Goal: Information Seeking & Learning: Learn about a topic

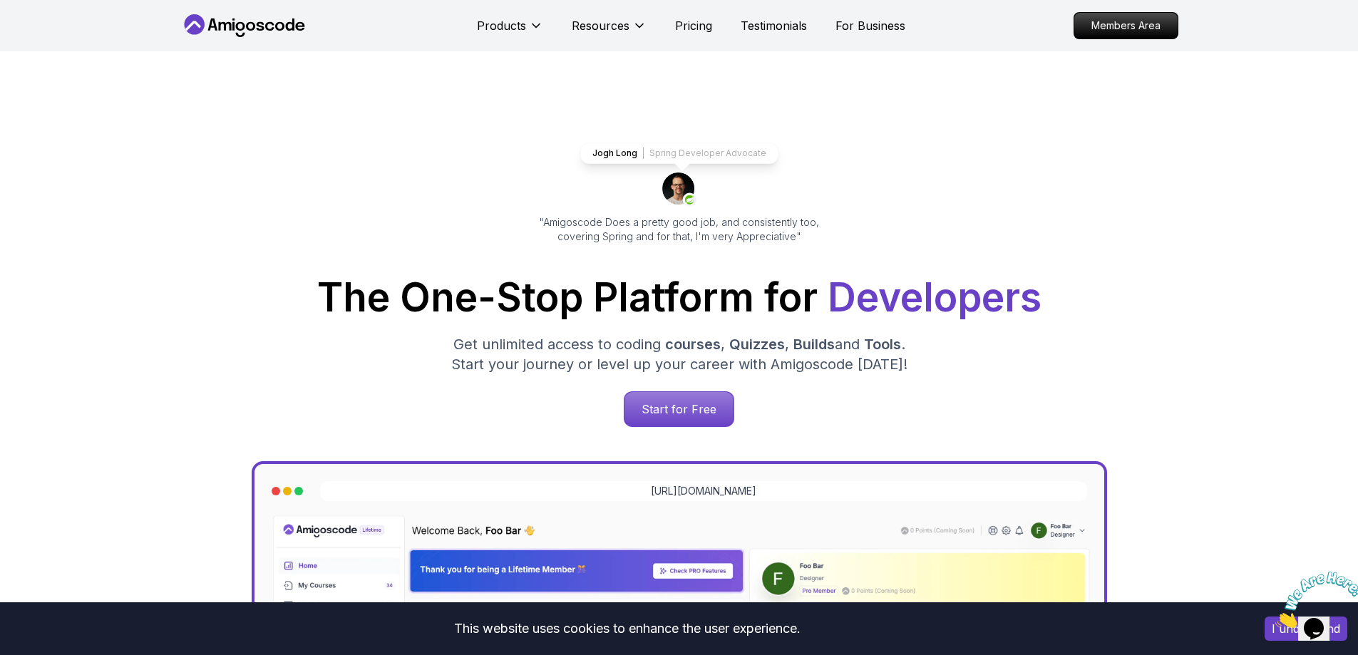
click at [1293, 627] on img at bounding box center [1319, 600] width 88 height 56
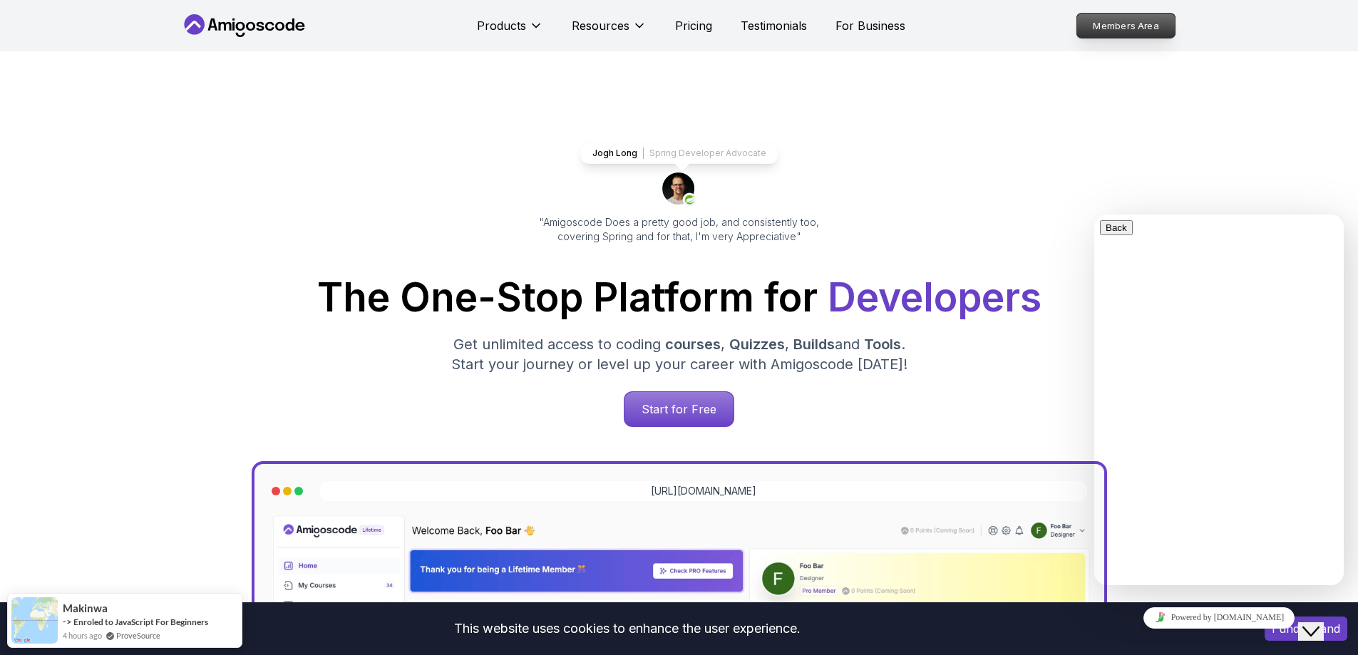
click at [1126, 30] on p "Members Area" at bounding box center [1126, 26] width 98 height 24
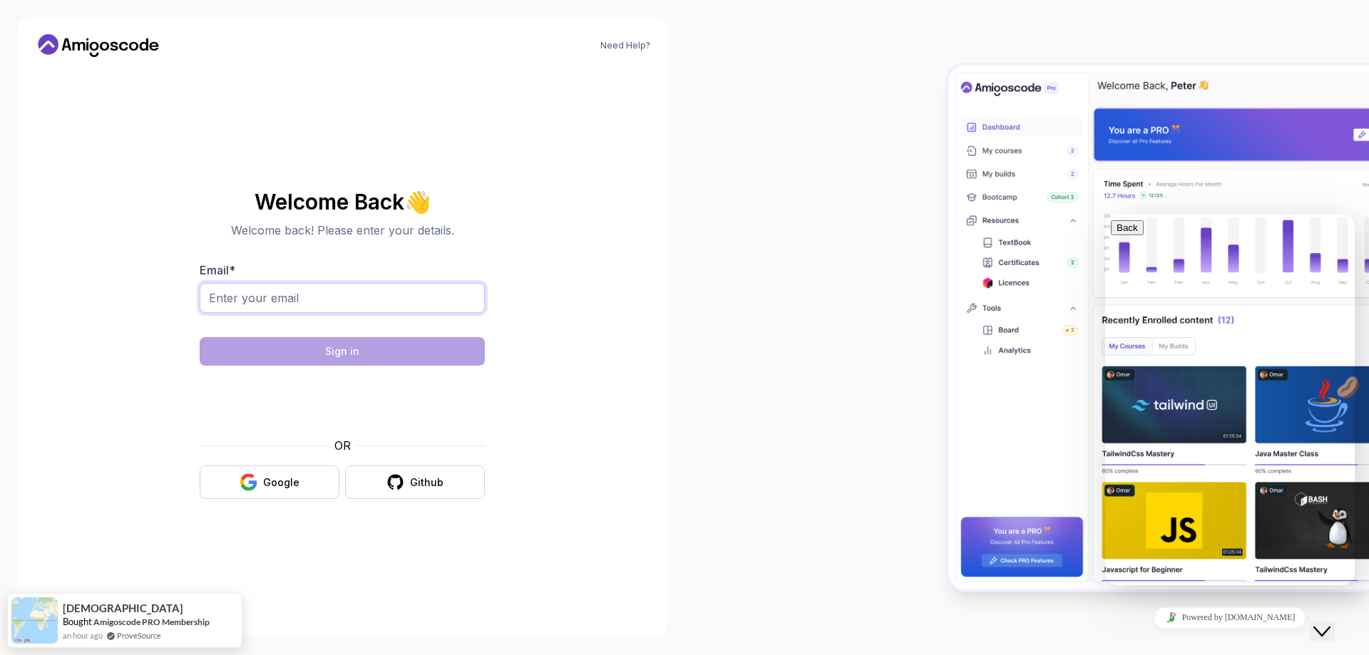
click at [381, 302] on input "Email *" at bounding box center [342, 298] width 285 height 30
type input "javidetena97@gmail.com"
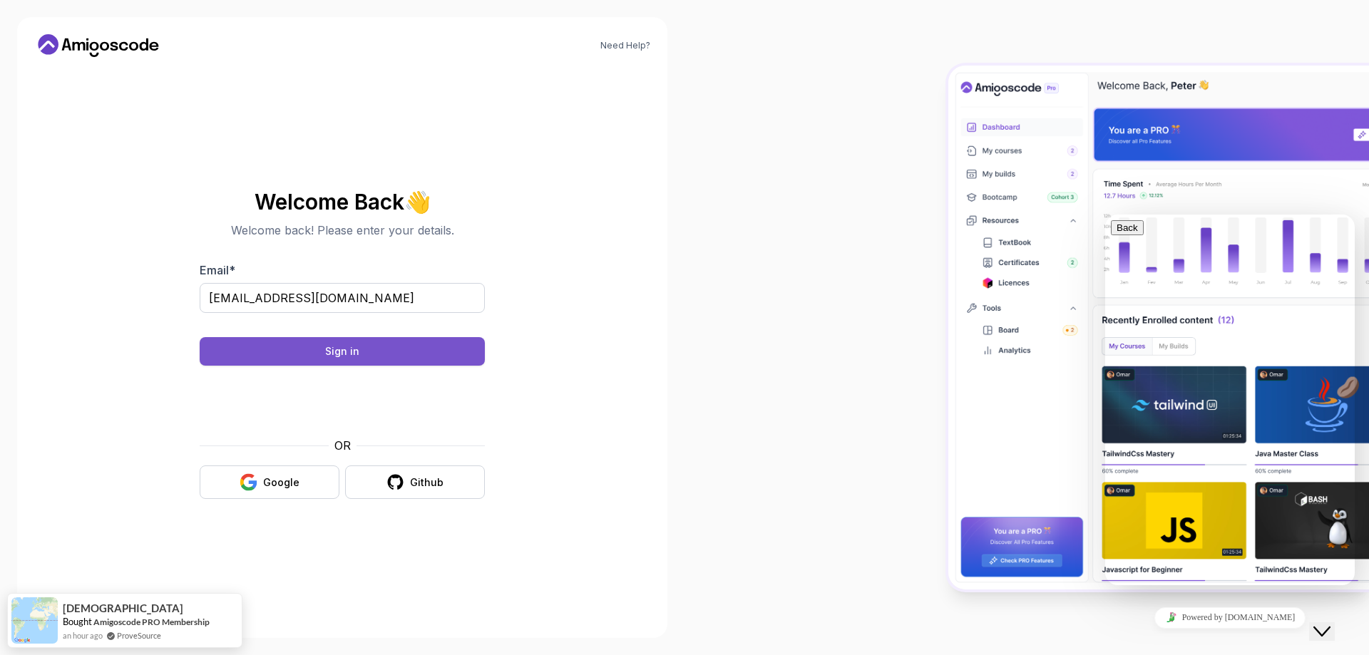
click at [346, 348] on div "Sign in" at bounding box center [342, 351] width 34 height 14
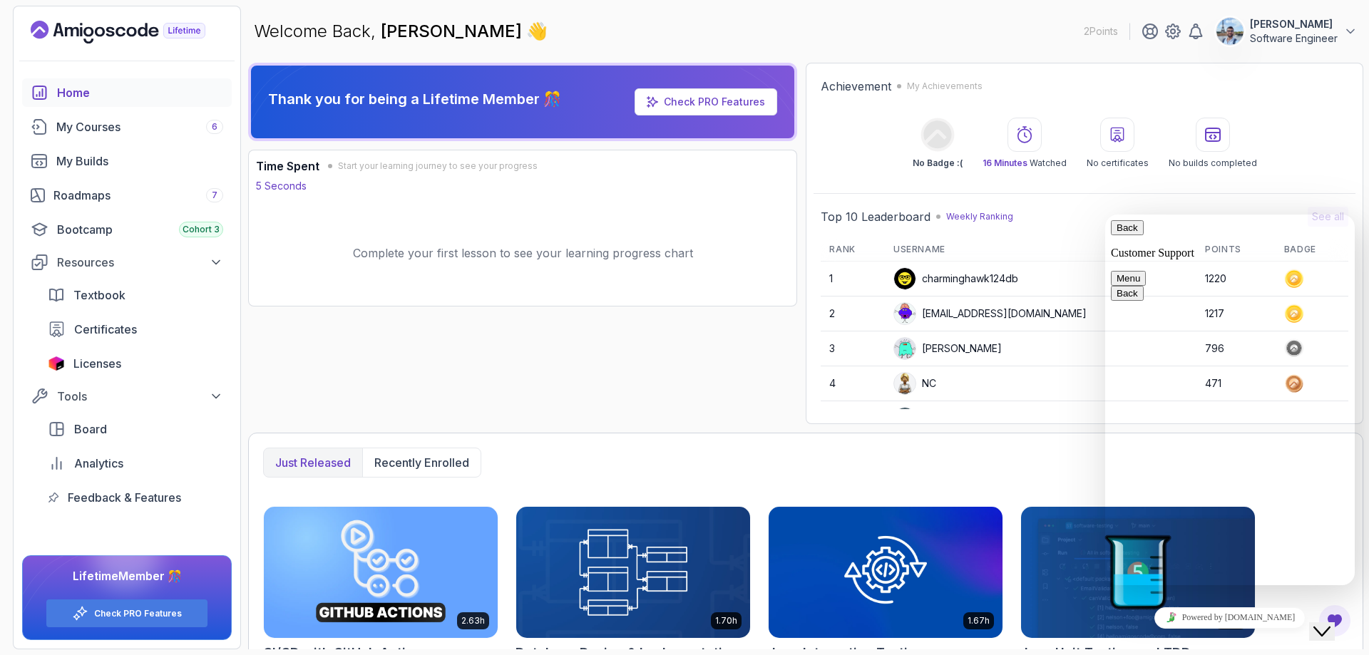
click at [1146, 271] on button "Menu" at bounding box center [1128, 278] width 35 height 15
click at [1307, 108] on div "Achievement My Achievements No Badge :( 16 Minutes Watched No certificates No b…" at bounding box center [1084, 124] width 542 height 106
click at [1127, 233] on button "Back" at bounding box center [1127, 227] width 33 height 15
click at [1330, 624] on icon "Close Chat This icon closes the chat window." at bounding box center [1321, 631] width 17 height 17
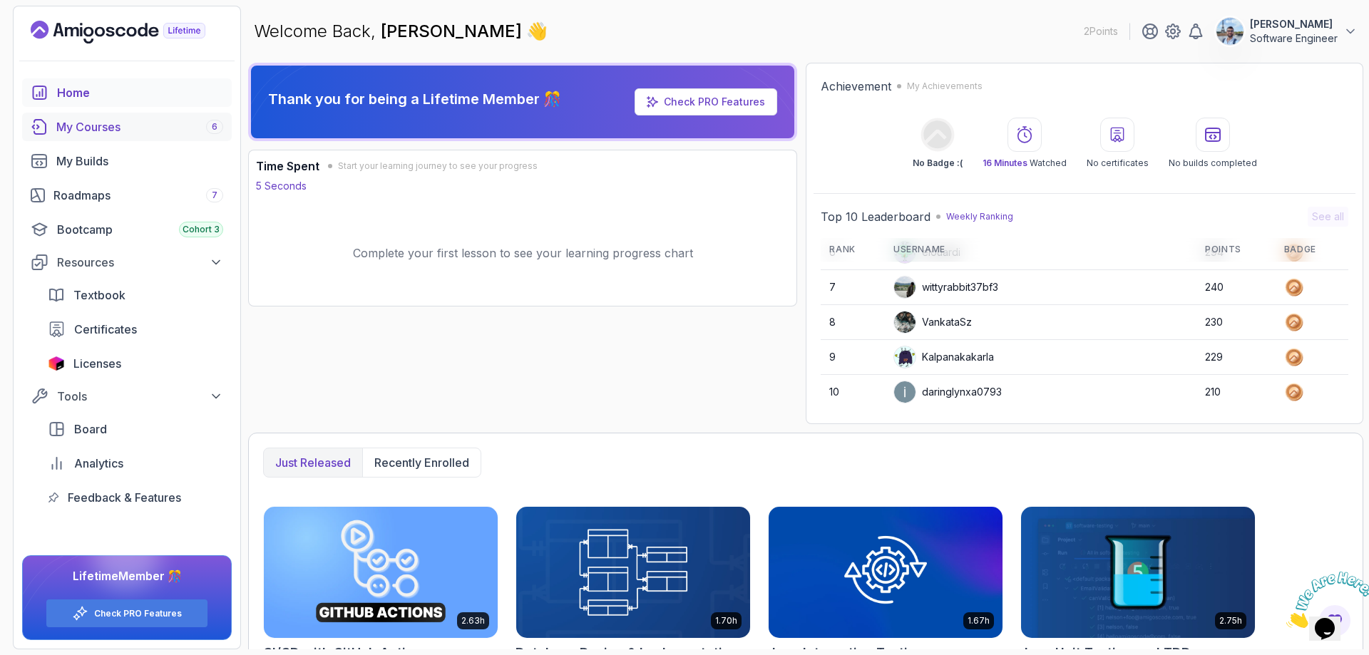
click at [93, 130] on div "My Courses 6" at bounding box center [139, 126] width 167 height 17
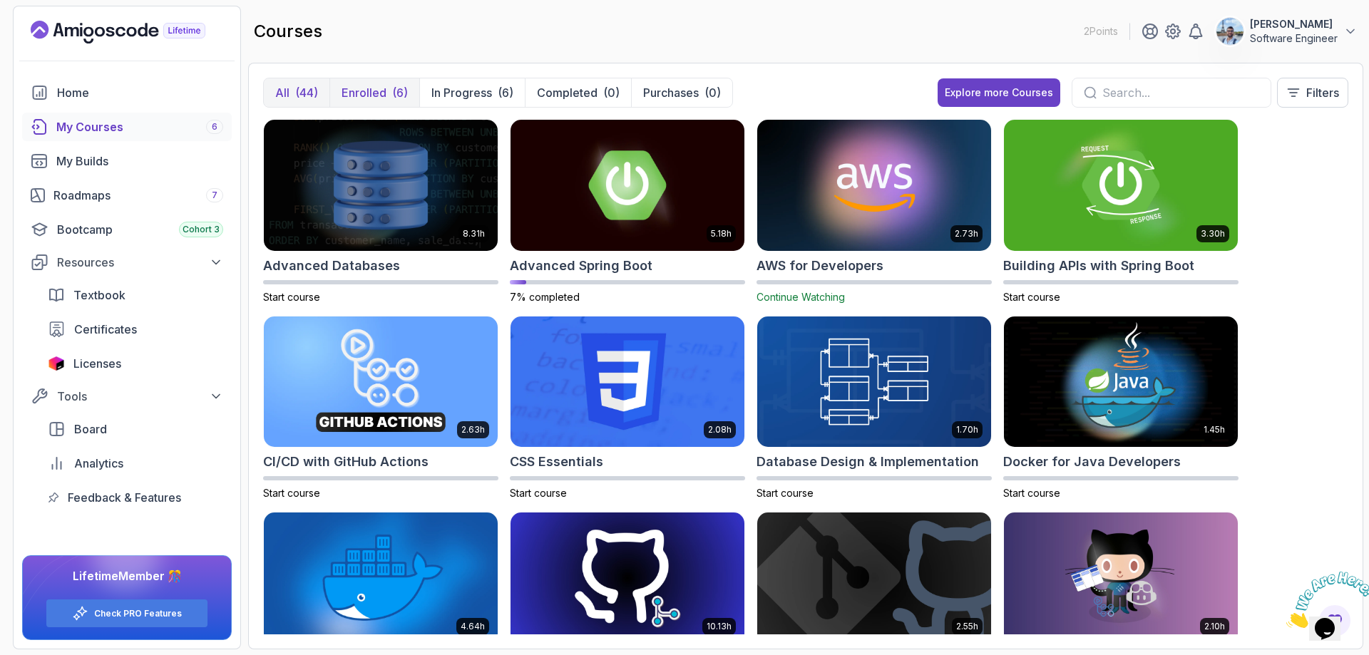
click at [373, 92] on p "Enrolled" at bounding box center [364, 92] width 45 height 17
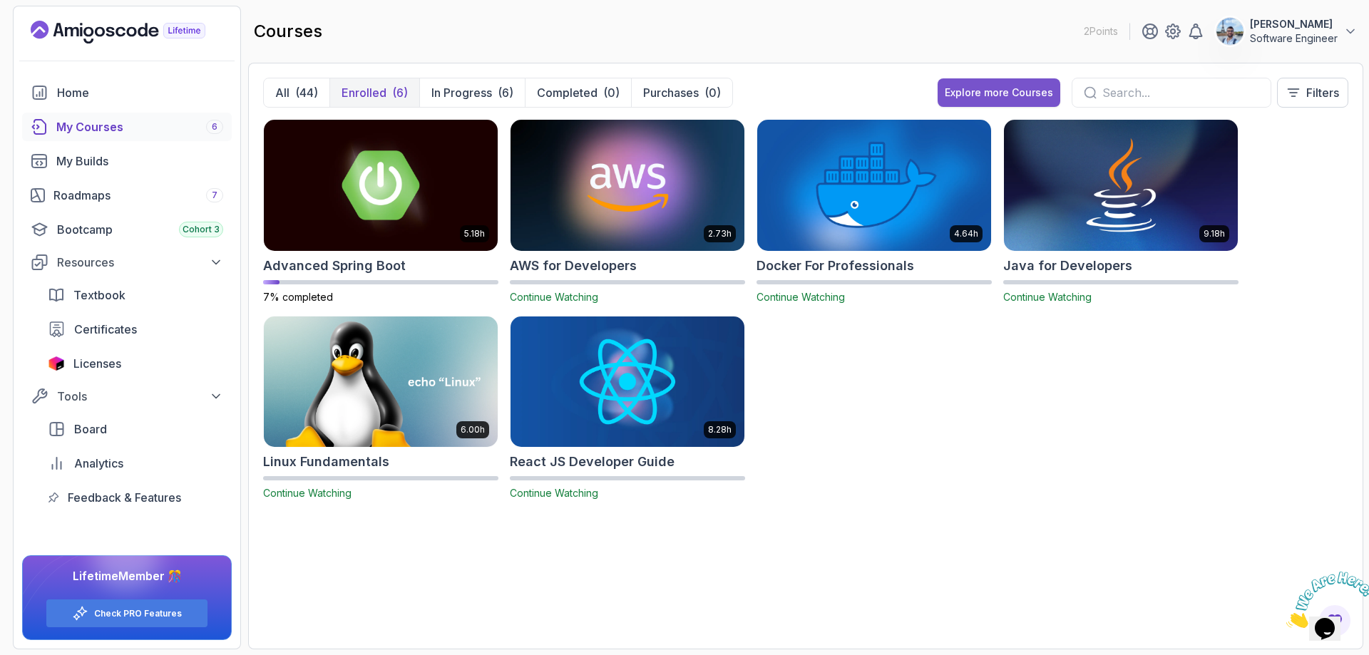
click at [1012, 96] on div "Explore more Courses" at bounding box center [999, 93] width 108 height 14
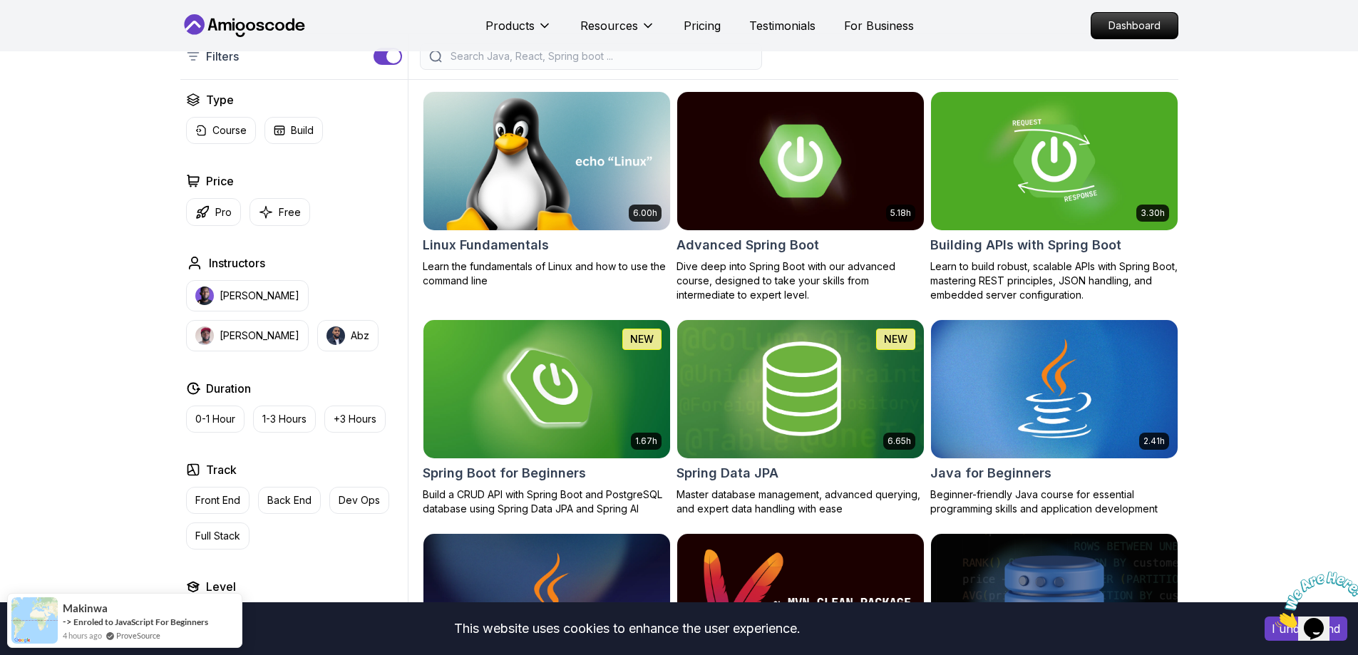
scroll to position [499, 0]
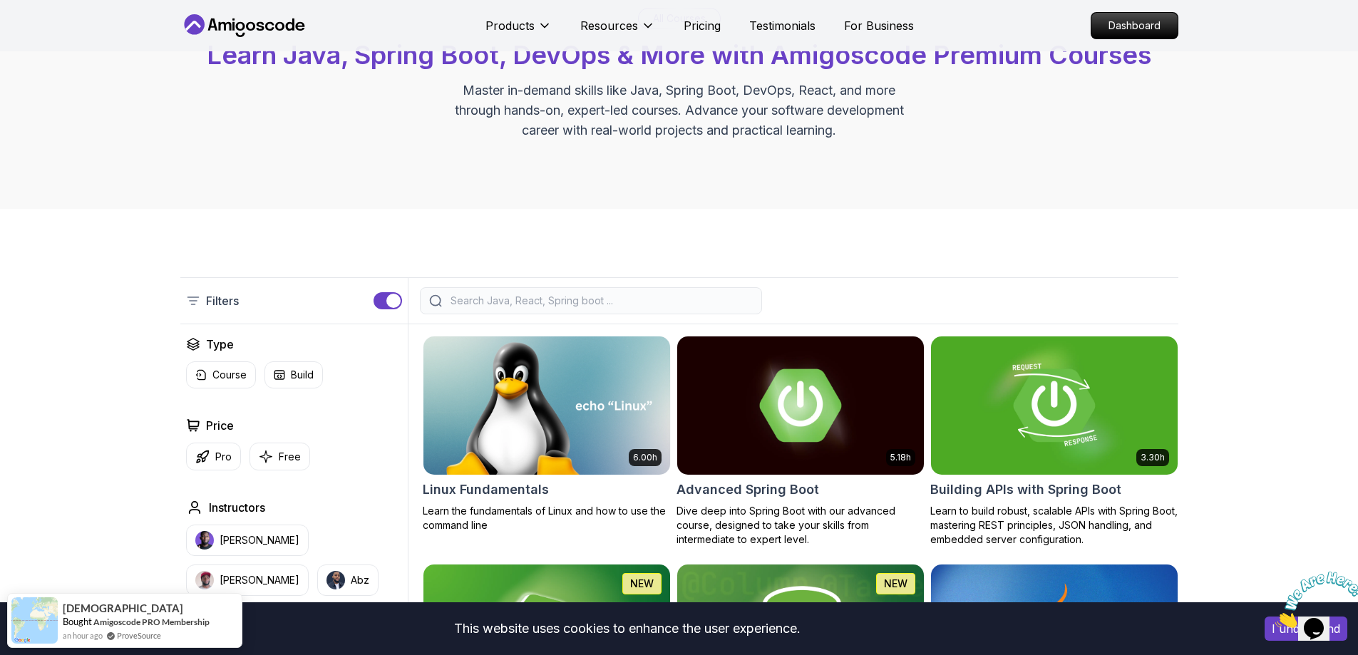
scroll to position [128, 0]
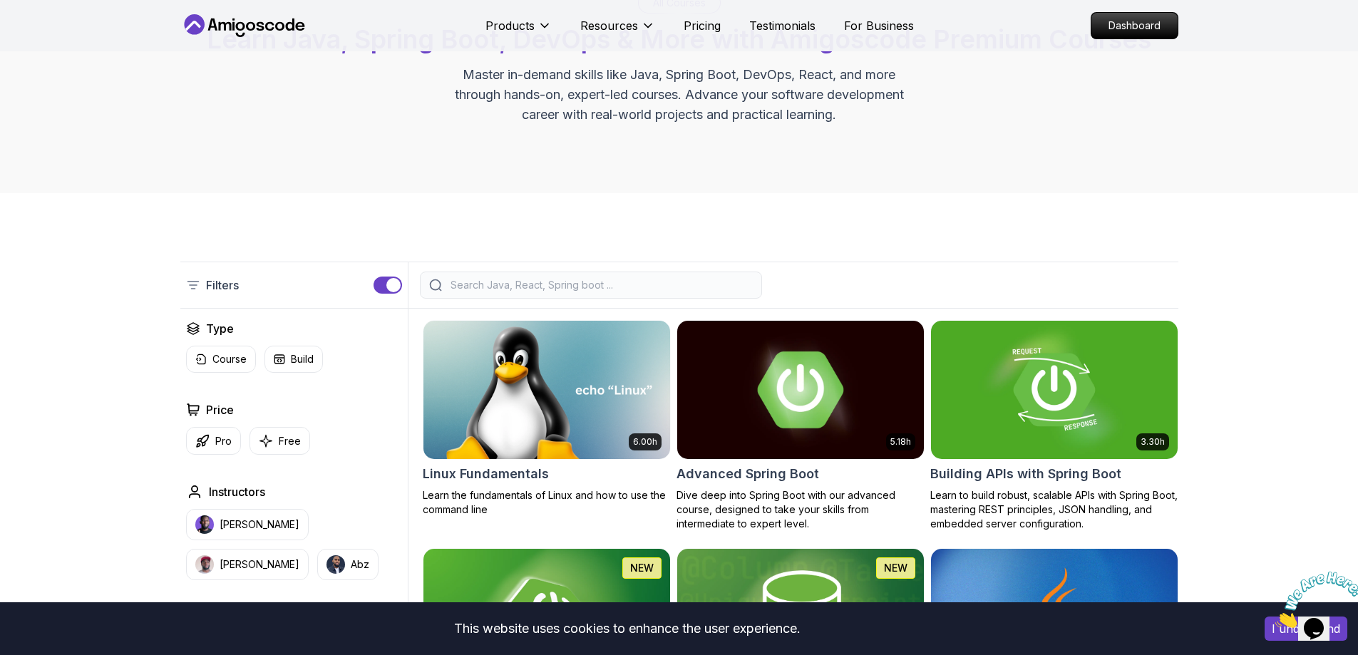
click at [861, 411] on img at bounding box center [800, 389] width 259 height 145
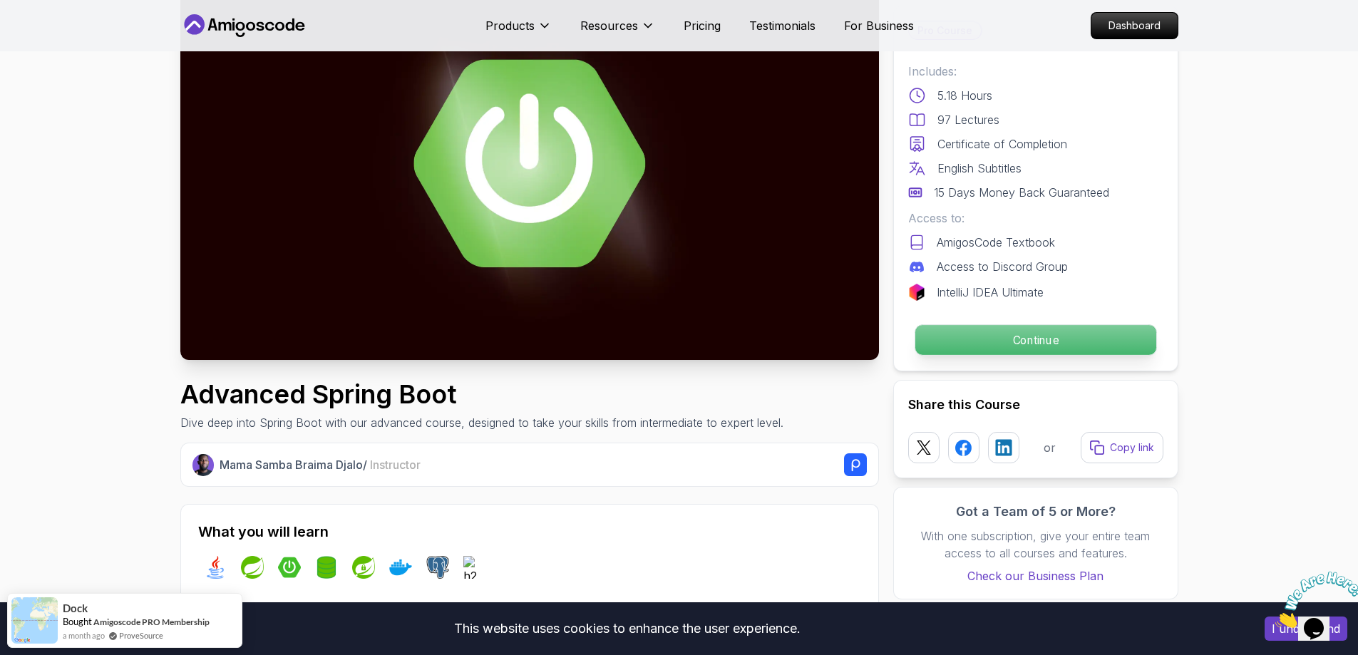
scroll to position [143, 0]
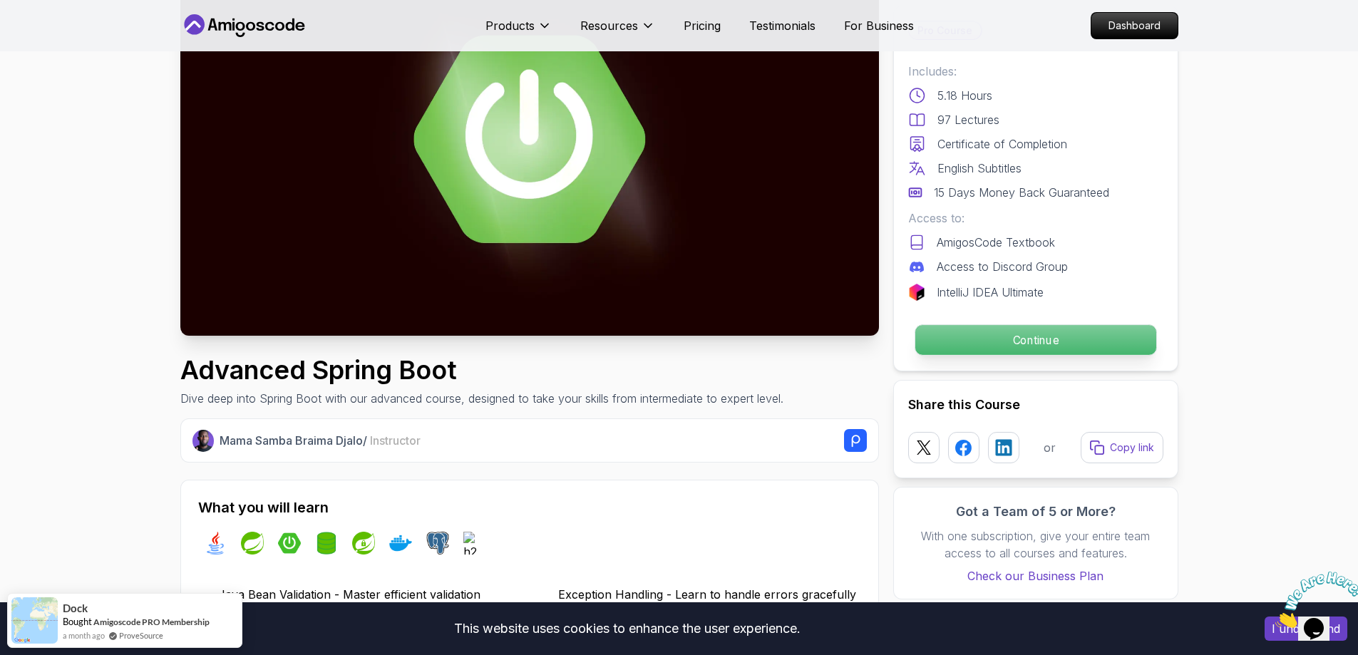
click at [1009, 334] on p "Continue" at bounding box center [1035, 340] width 241 height 30
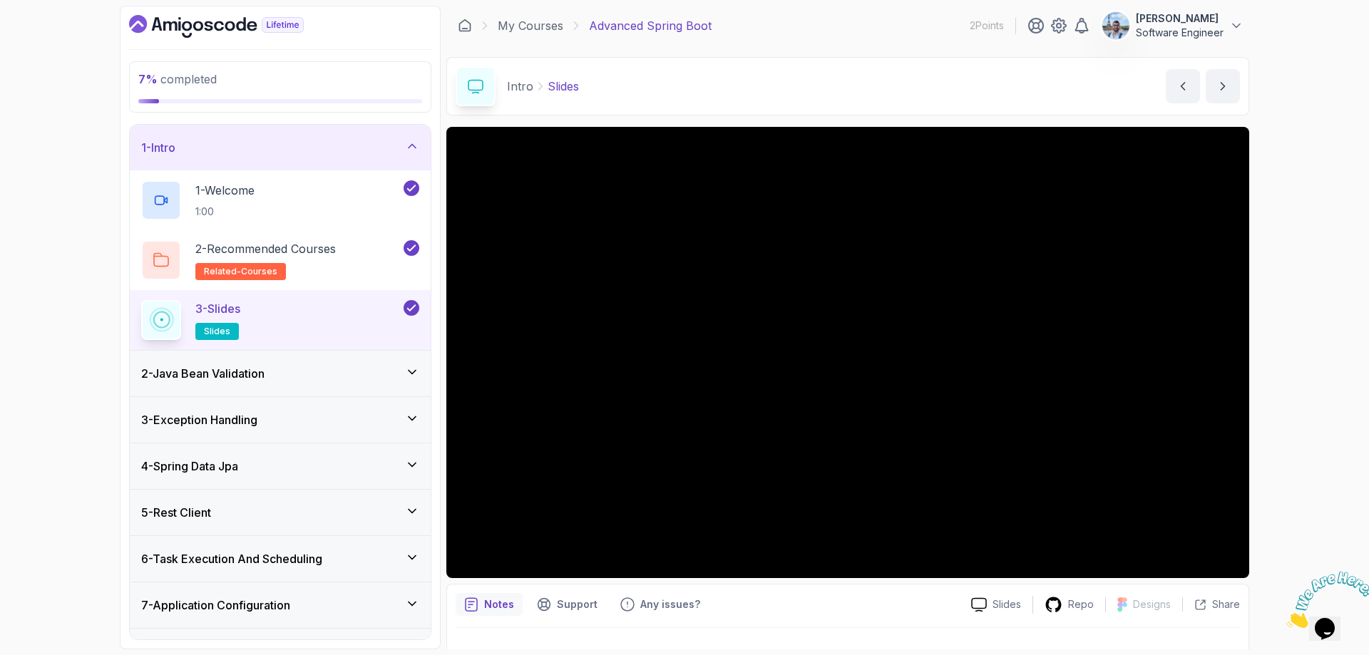
click at [414, 148] on icon at bounding box center [412, 146] width 14 height 14
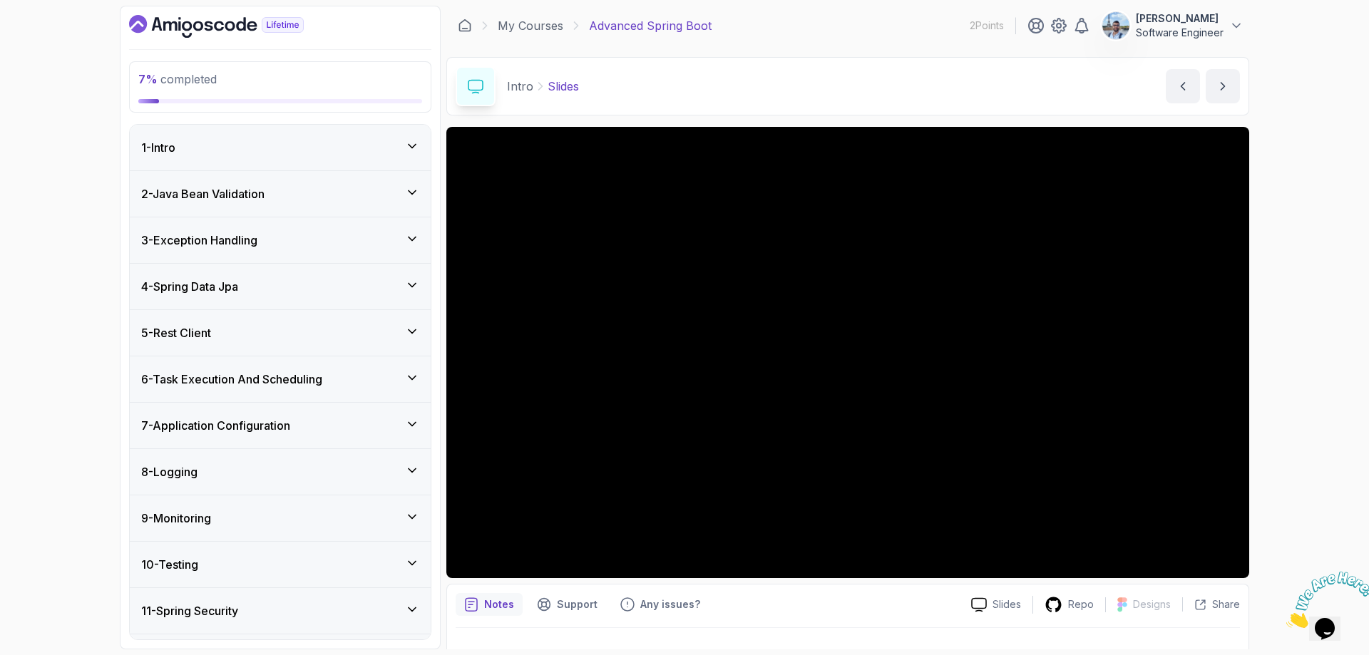
click at [317, 381] on h3 "6 - Task Execution And Scheduling" at bounding box center [231, 379] width 181 height 17
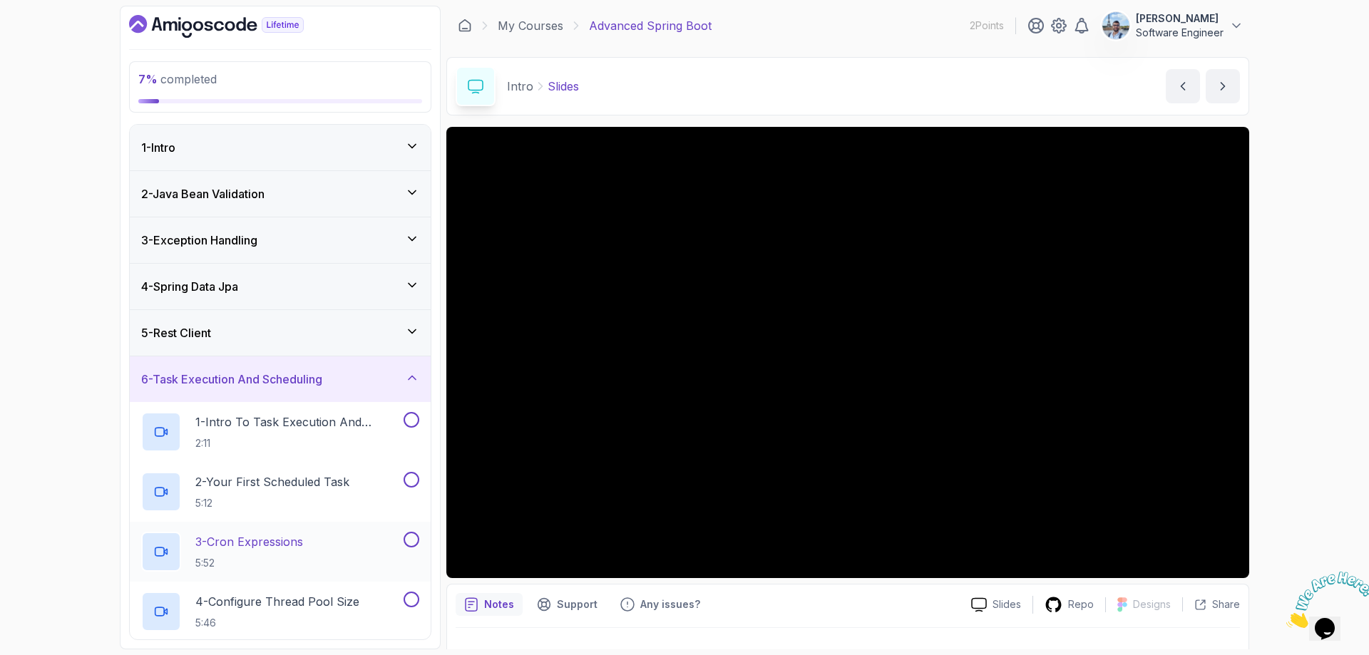
click at [284, 526] on div "3 - Cron Expressions 5:52" at bounding box center [280, 552] width 301 height 60
click at [287, 549] on p "3 - Cron Expressions" at bounding box center [249, 541] width 108 height 17
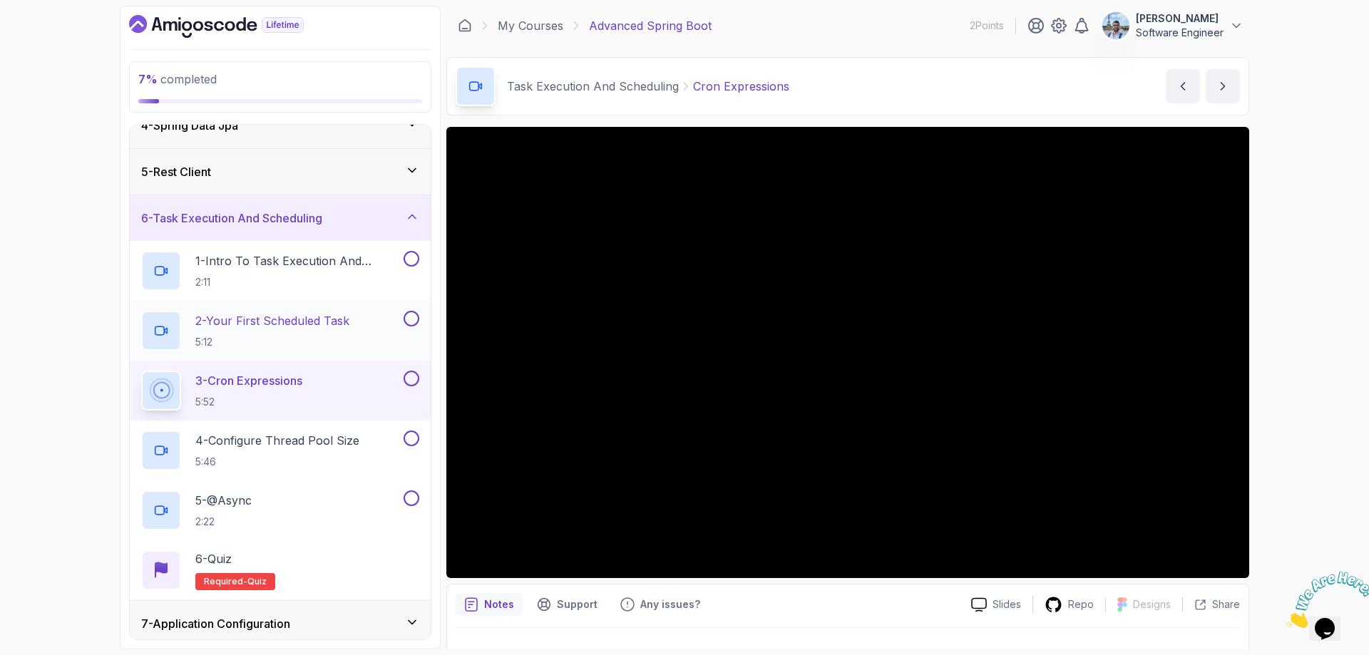
scroll to position [90, 0]
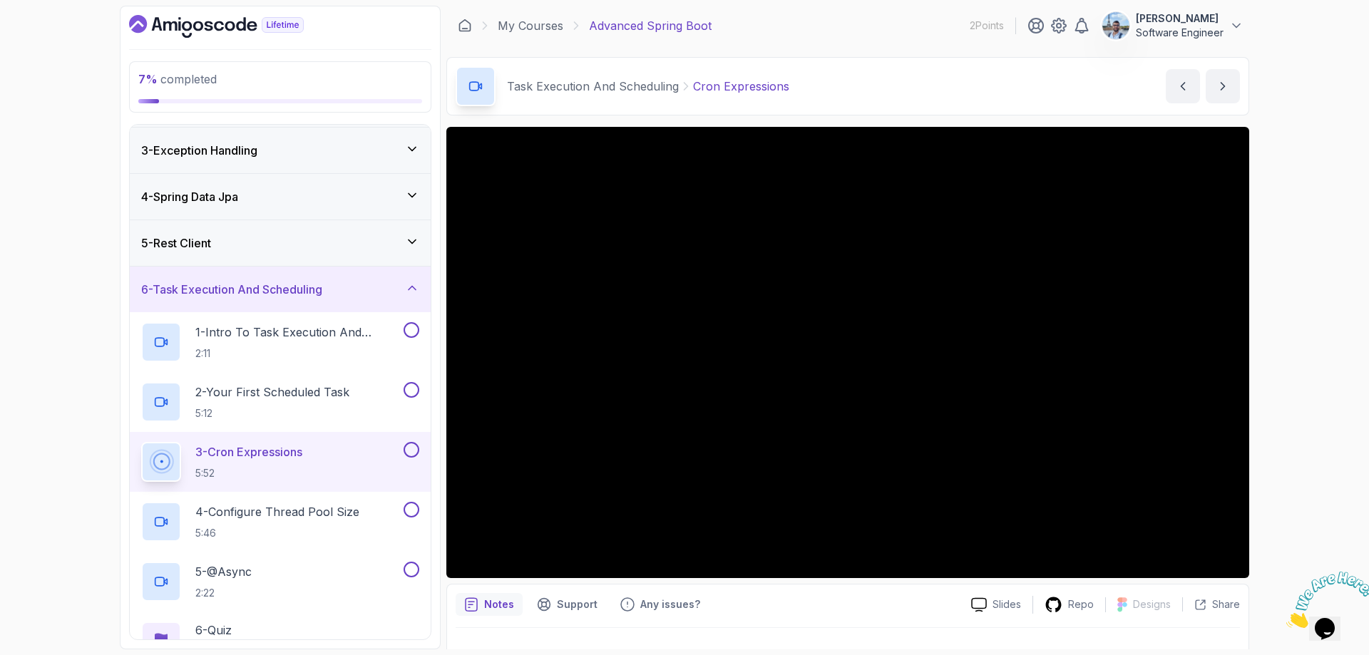
click at [360, 289] on div "6 - Task Execution And Scheduling" at bounding box center [280, 289] width 278 height 17
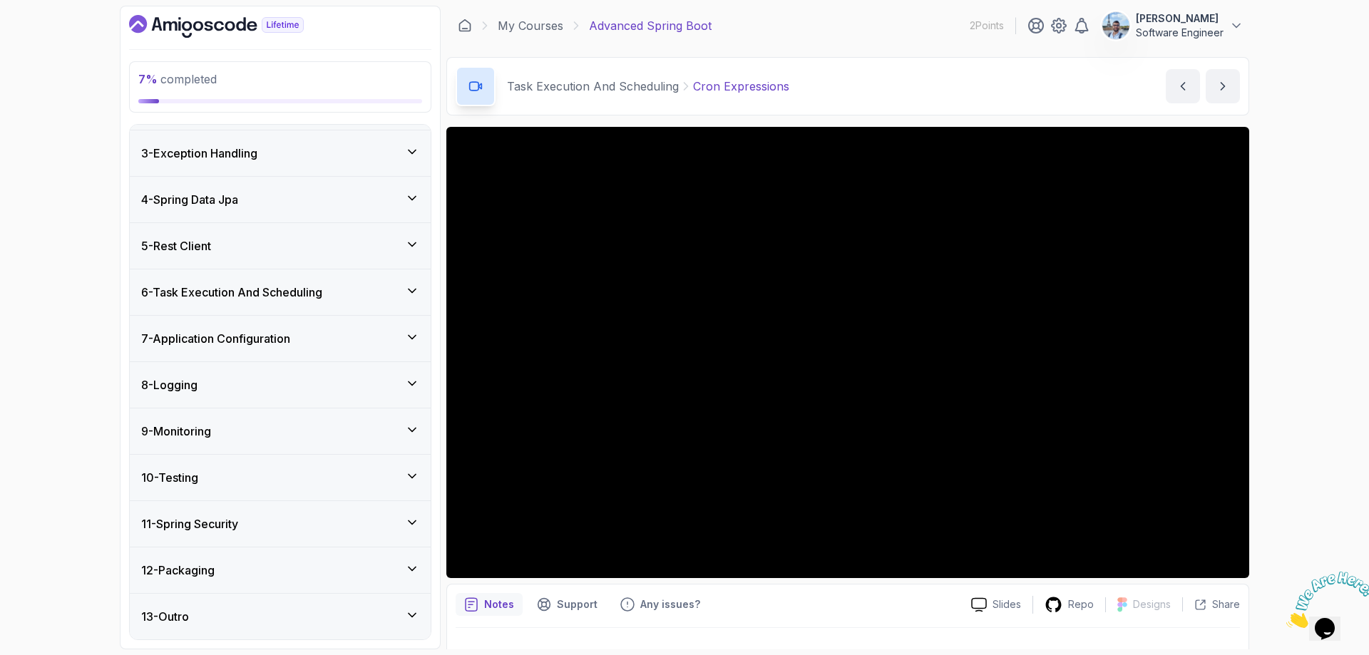
scroll to position [0, 0]
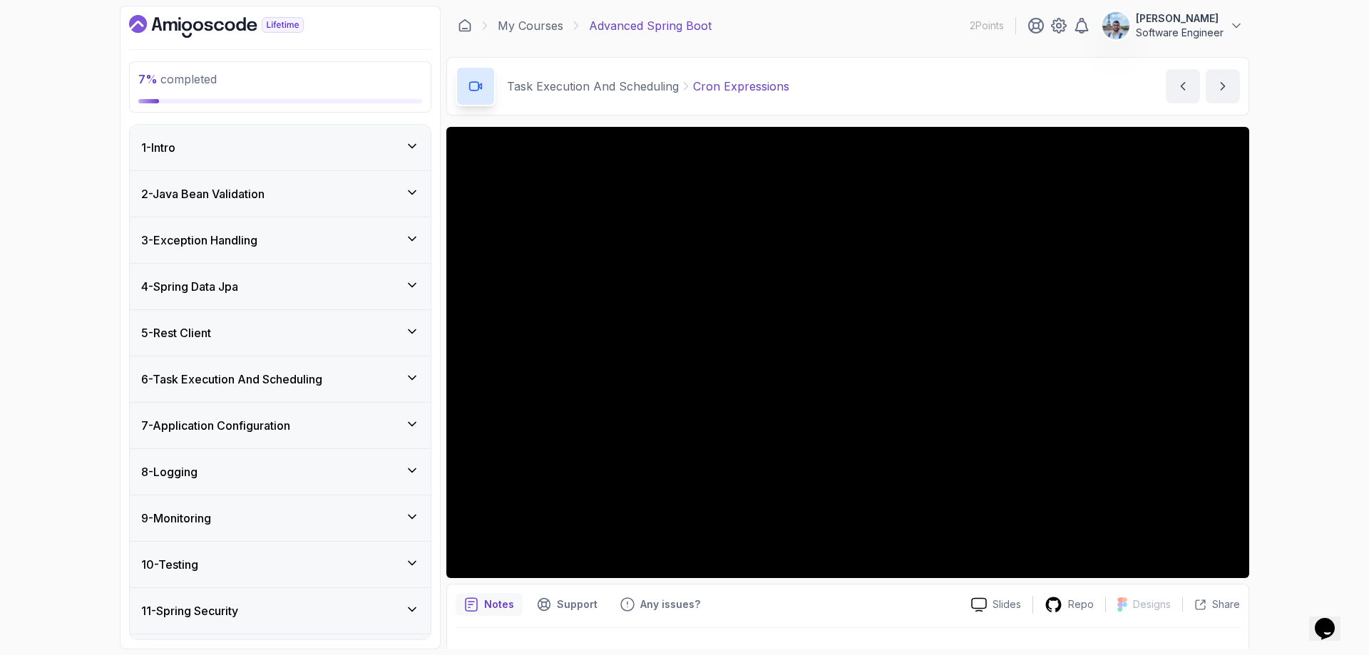
click at [282, 149] on div "1 - Intro" at bounding box center [280, 147] width 278 height 17
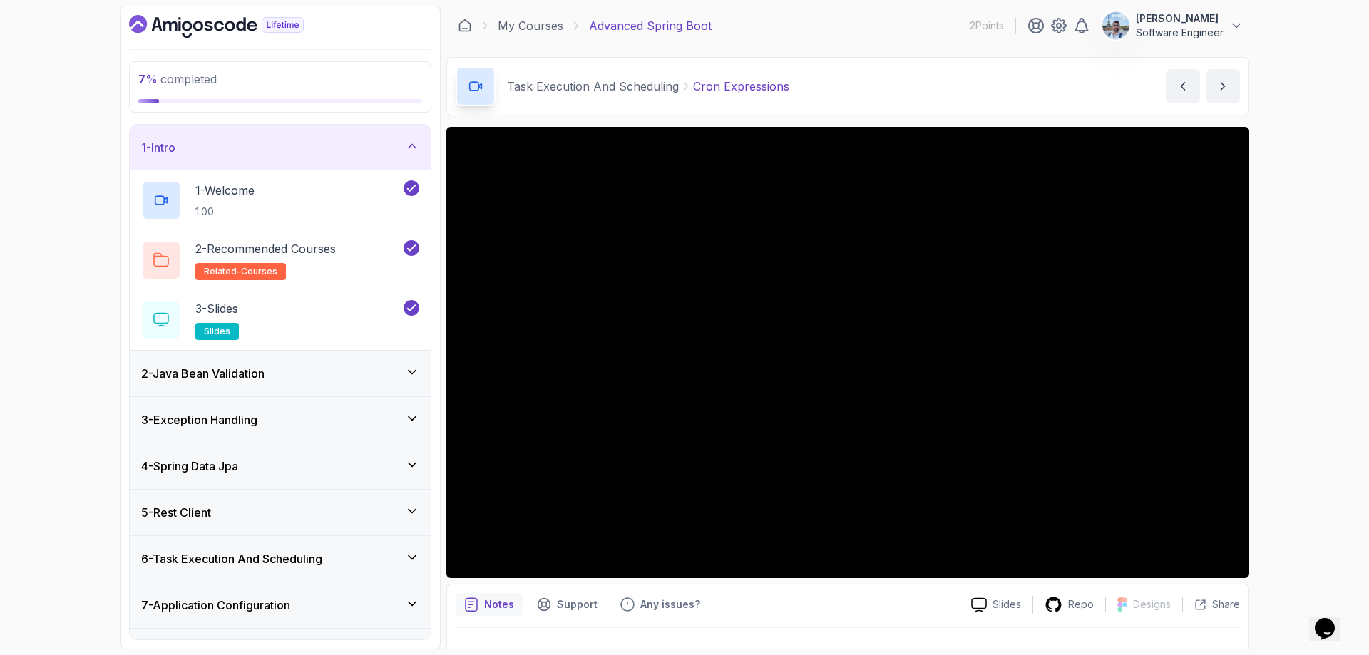
click at [282, 148] on div "1 - Intro" at bounding box center [280, 147] width 278 height 17
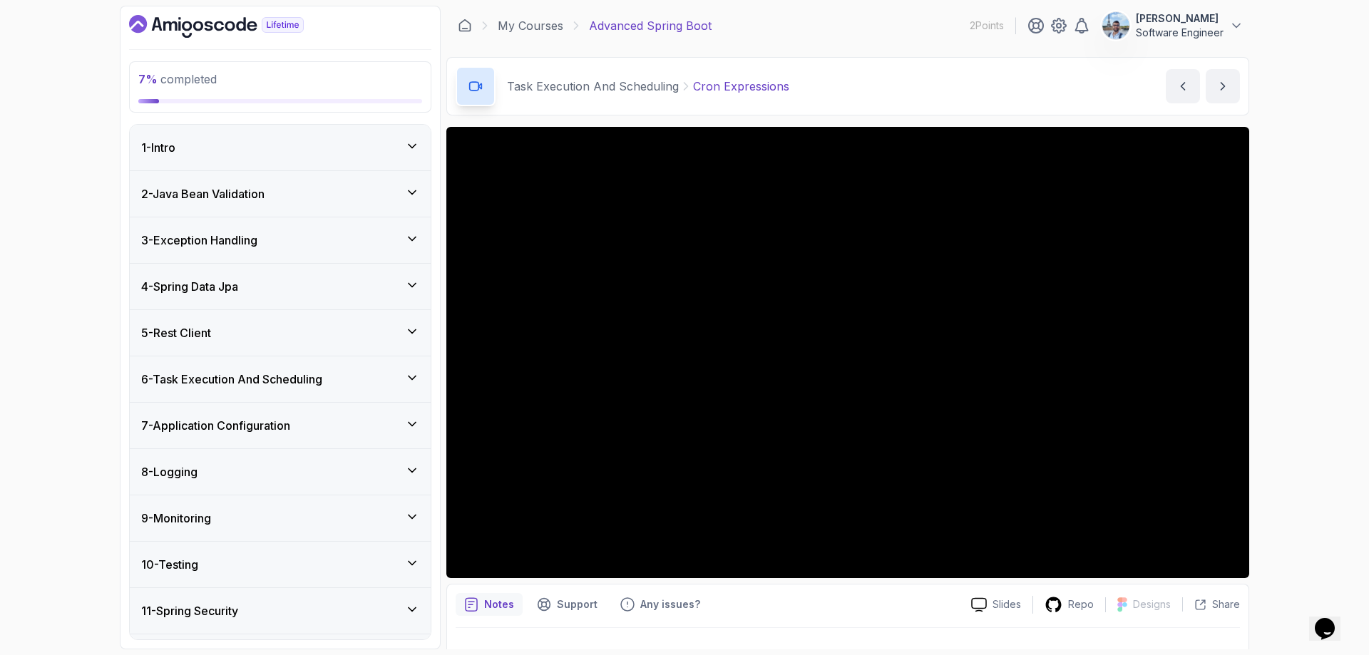
click at [265, 200] on h3 "2 - Java Bean Validation" at bounding box center [202, 193] width 123 height 17
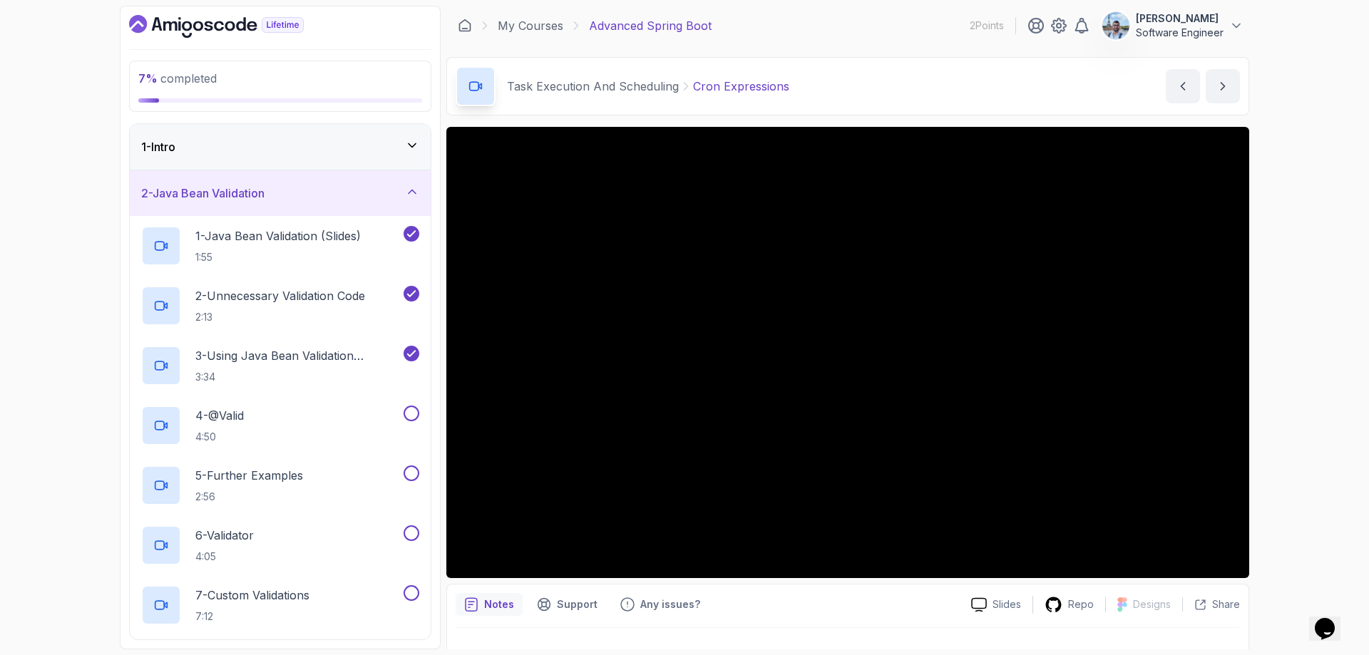
click at [269, 207] on div "2 - Java Bean Validation" at bounding box center [280, 193] width 301 height 46
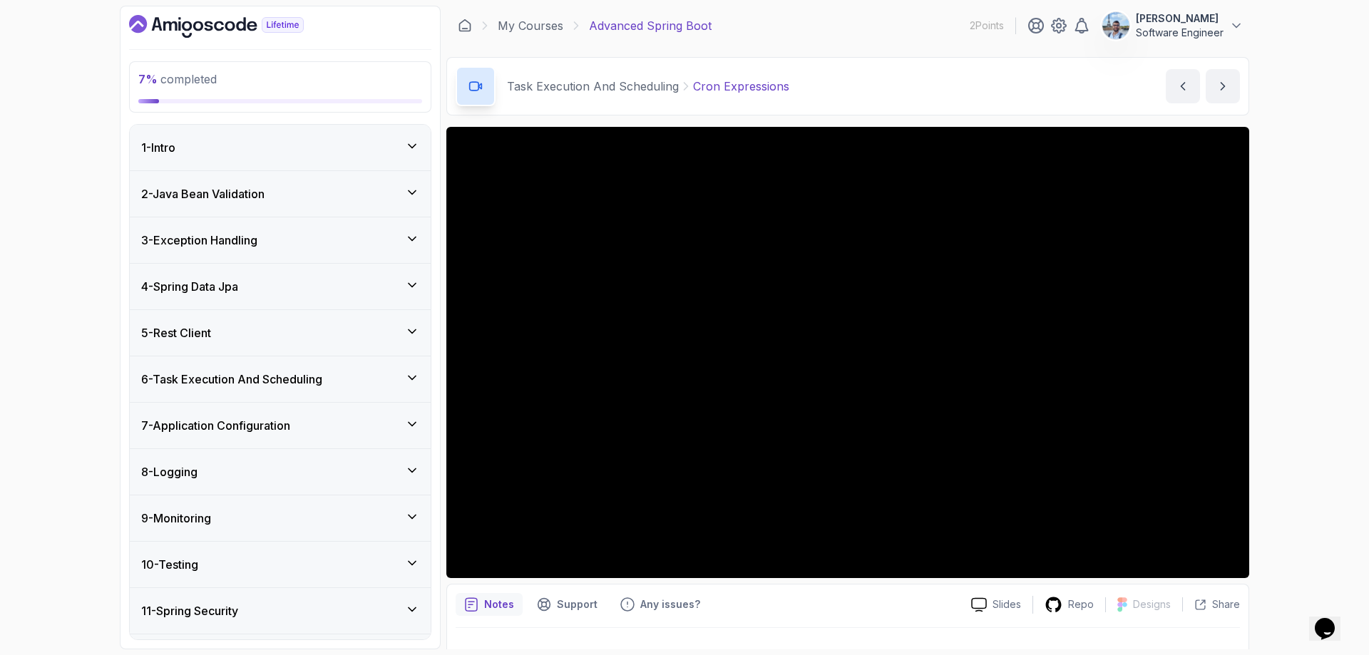
click at [267, 322] on div "5 - Rest Client" at bounding box center [280, 333] width 301 height 46
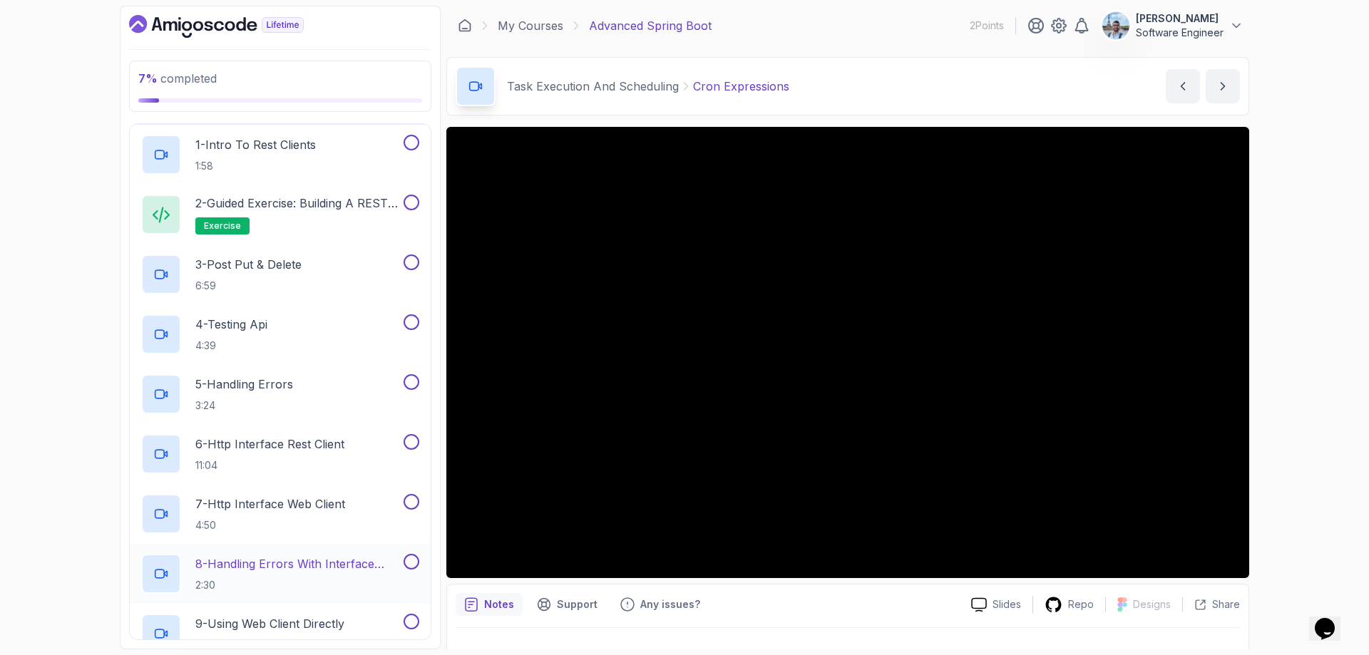
scroll to position [71, 0]
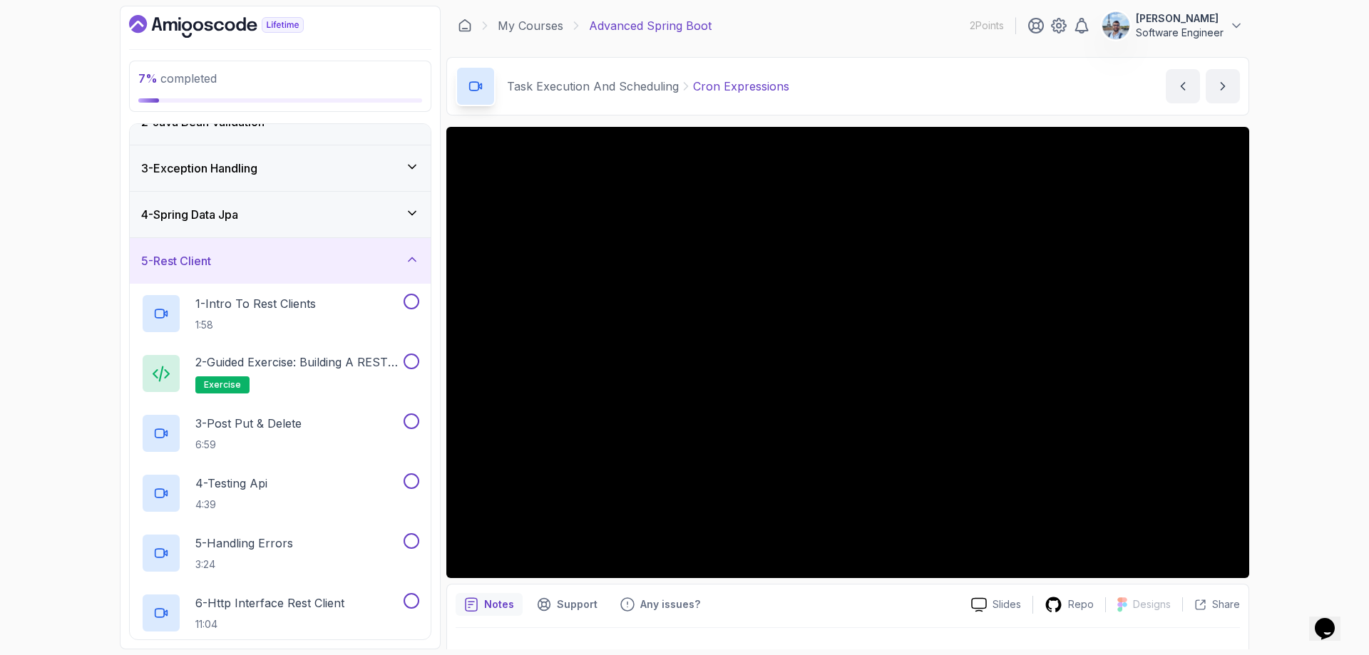
click at [275, 263] on div "5 - Rest Client" at bounding box center [280, 260] width 278 height 17
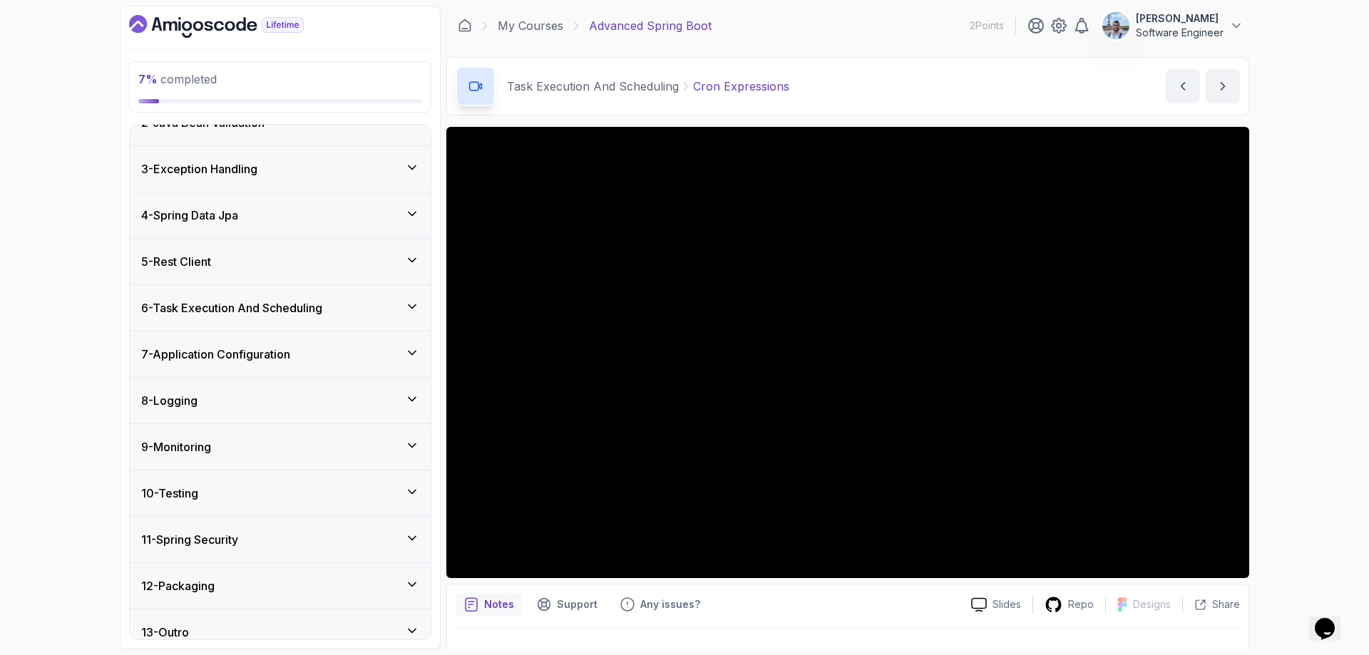
scroll to position [87, 0]
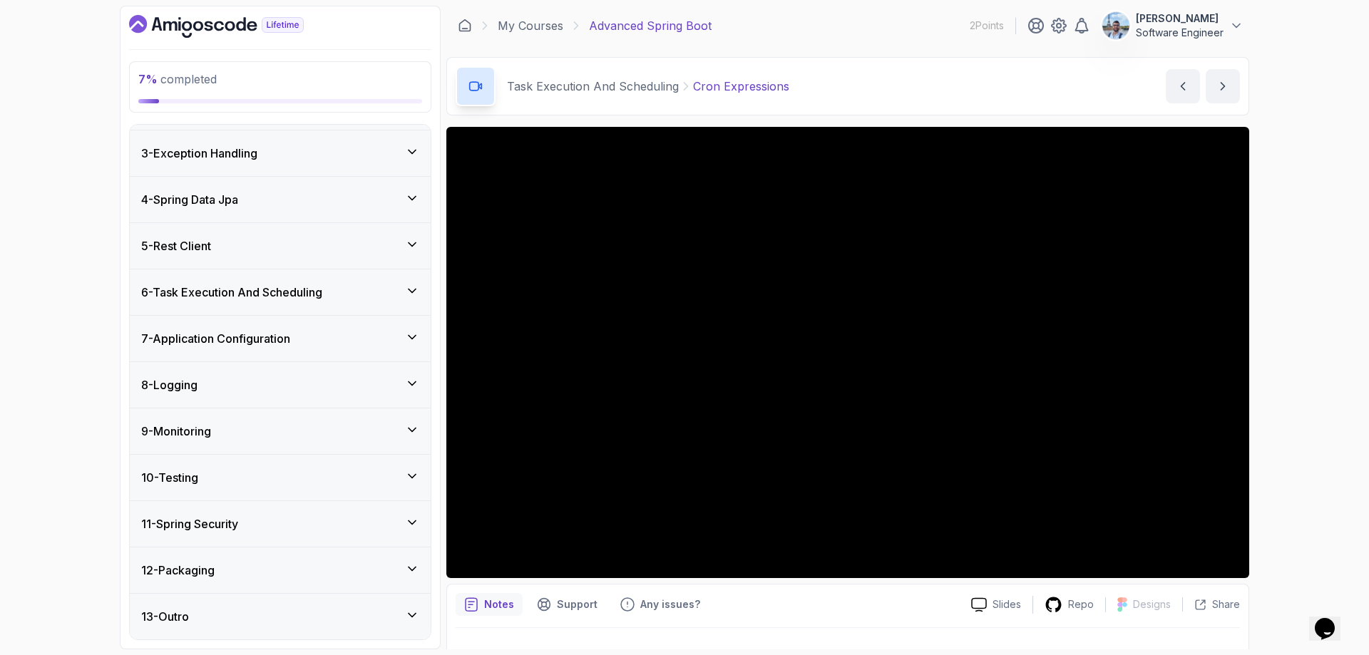
click at [287, 297] on h3 "6 - Task Execution And Scheduling" at bounding box center [231, 292] width 181 height 17
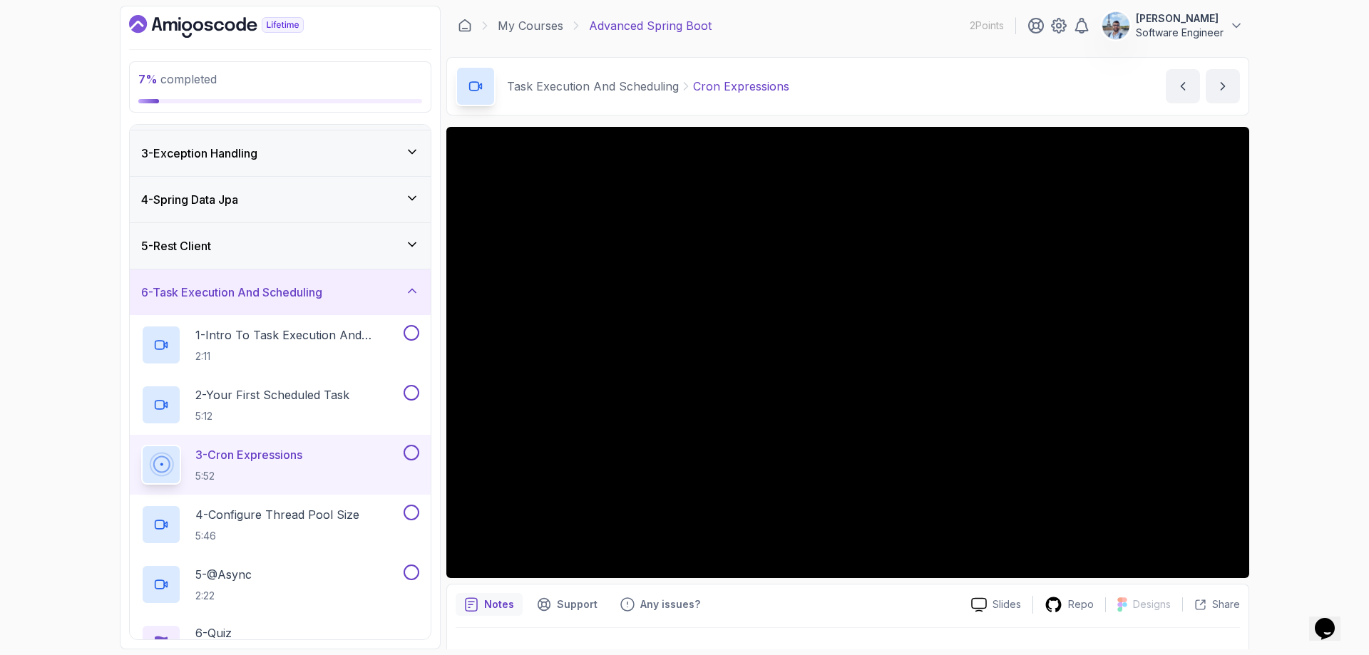
click at [287, 297] on h3 "6 - Task Execution And Scheduling" at bounding box center [231, 292] width 181 height 17
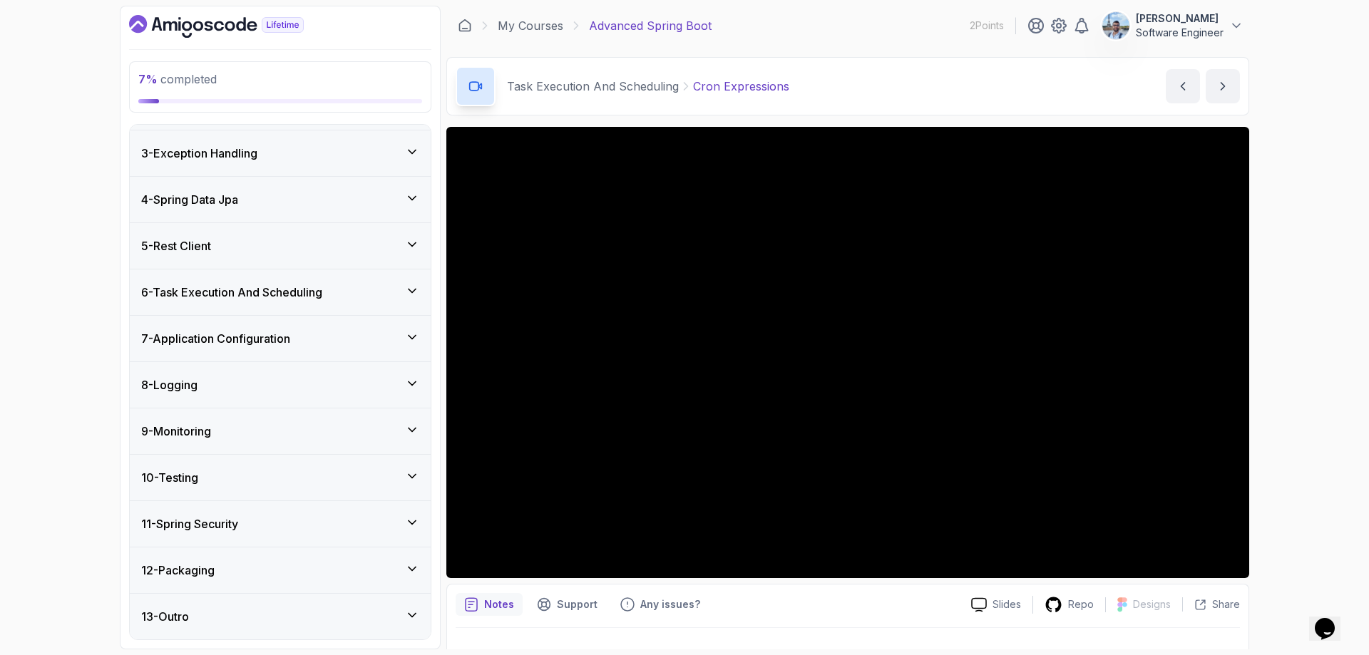
click at [279, 323] on div "7 - Application Configuration" at bounding box center [280, 339] width 301 height 46
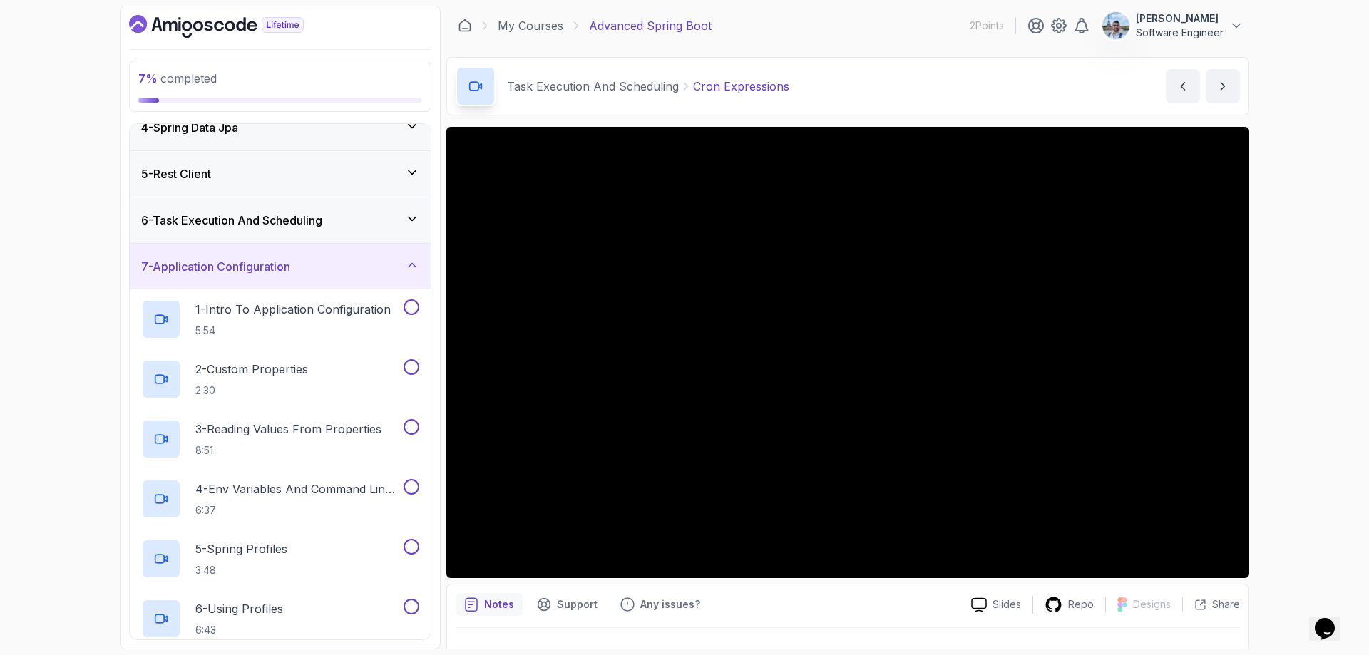
click at [306, 275] on div "7 - Application Configuration" at bounding box center [280, 266] width 278 height 17
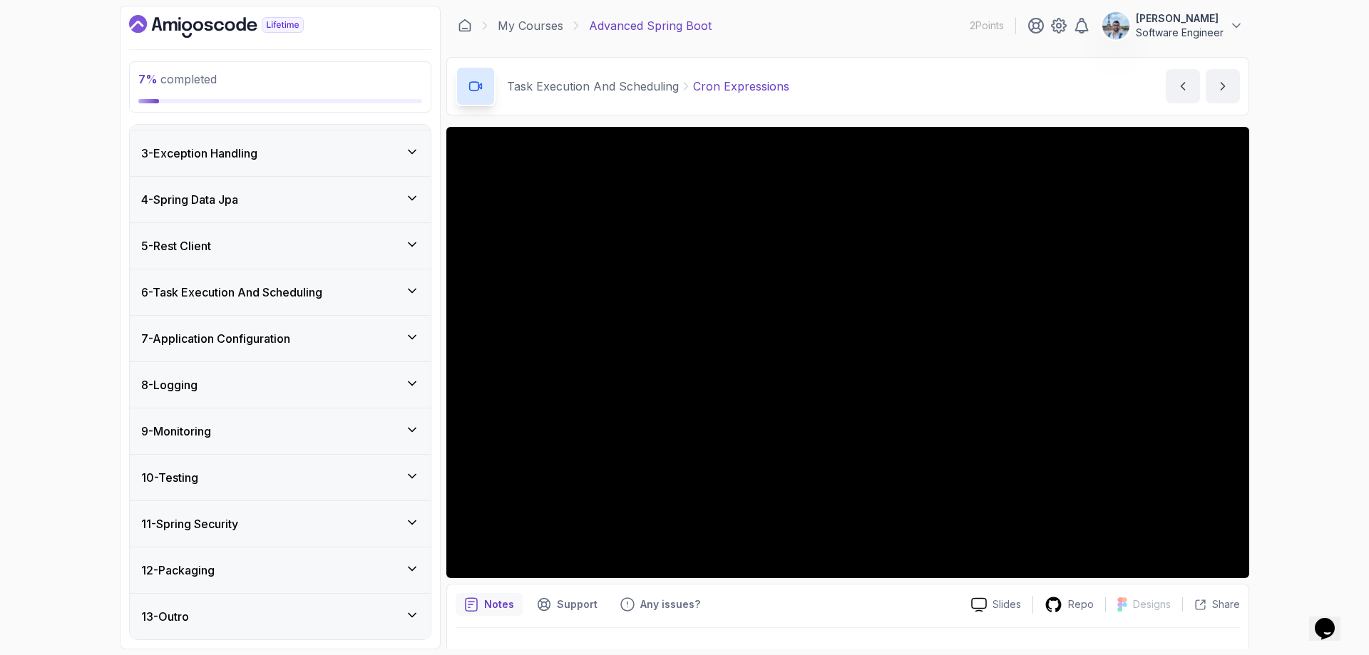
click at [263, 418] on div "9 - Monitoring" at bounding box center [280, 432] width 301 height 46
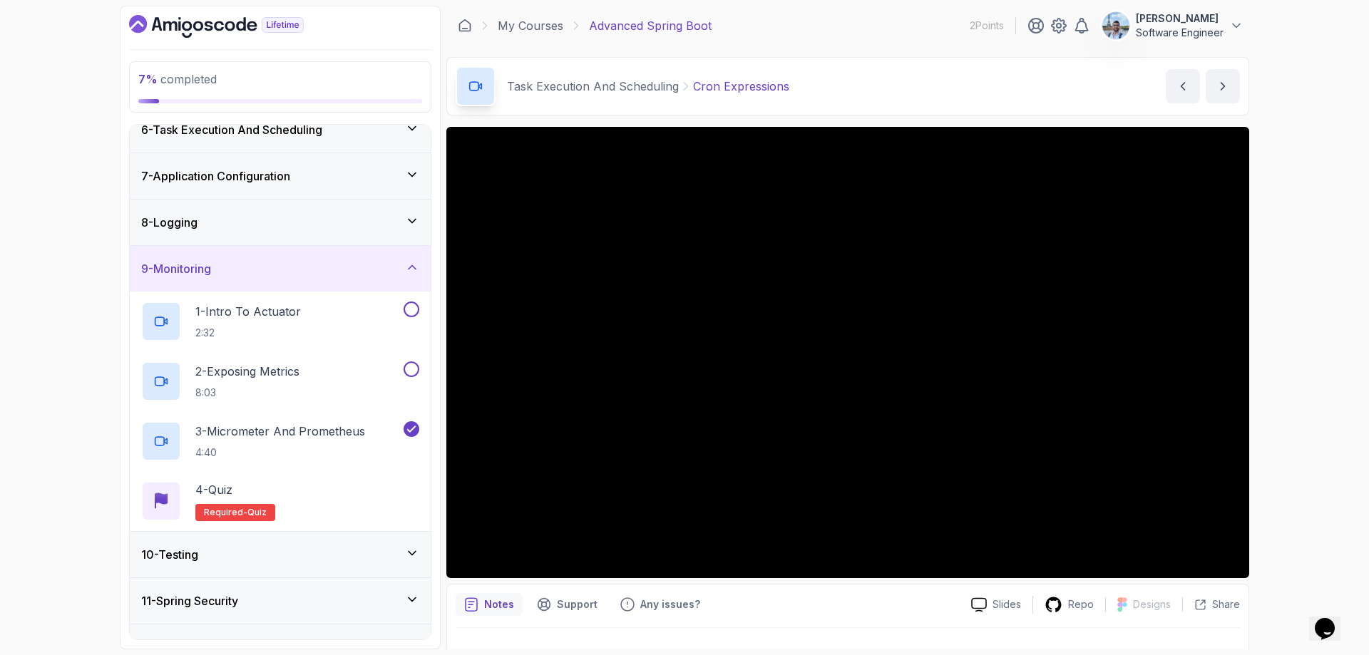
scroll to position [301, 0]
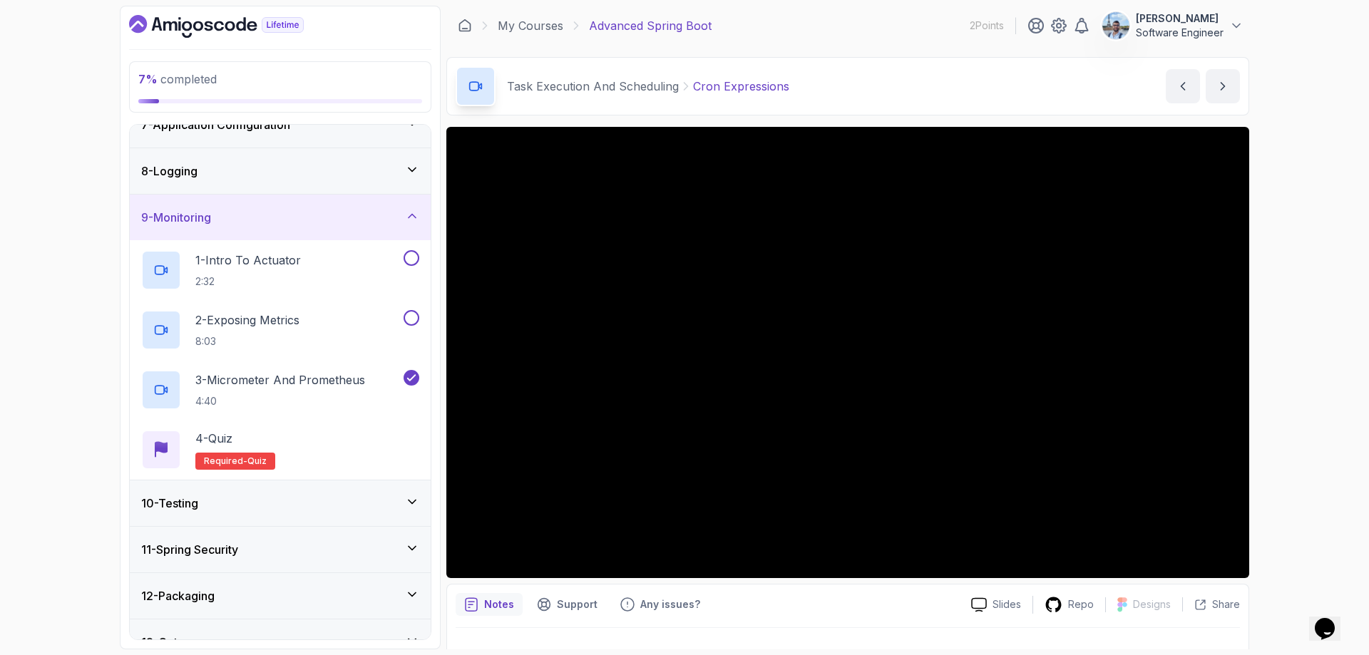
click at [292, 221] on div "9 - Monitoring" at bounding box center [280, 217] width 278 height 17
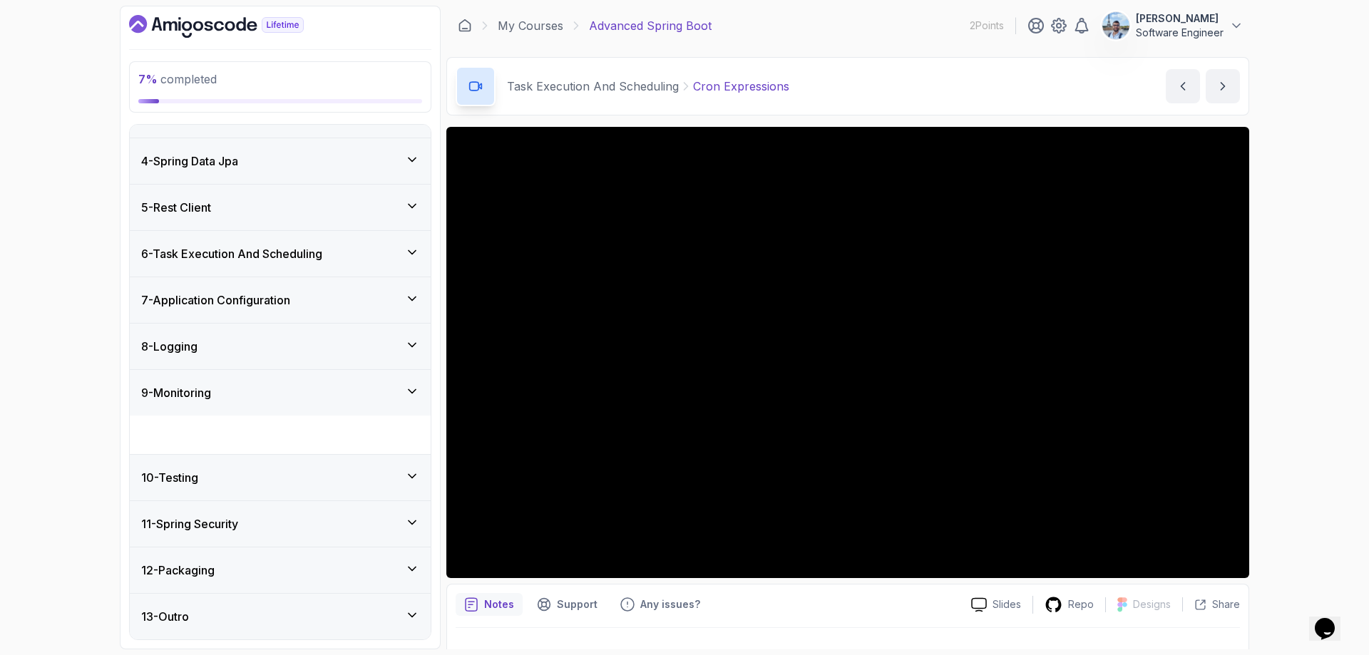
scroll to position [87, 0]
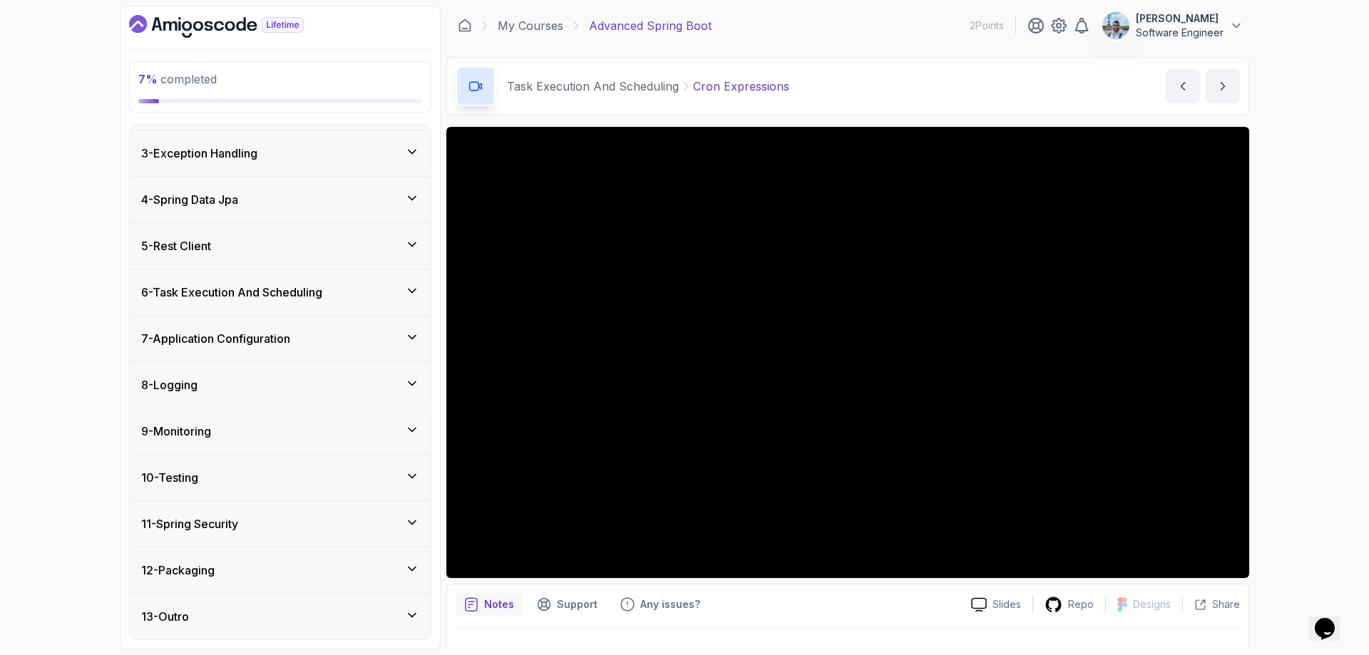
click at [262, 565] on div "12 - Packaging" at bounding box center [280, 570] width 278 height 17
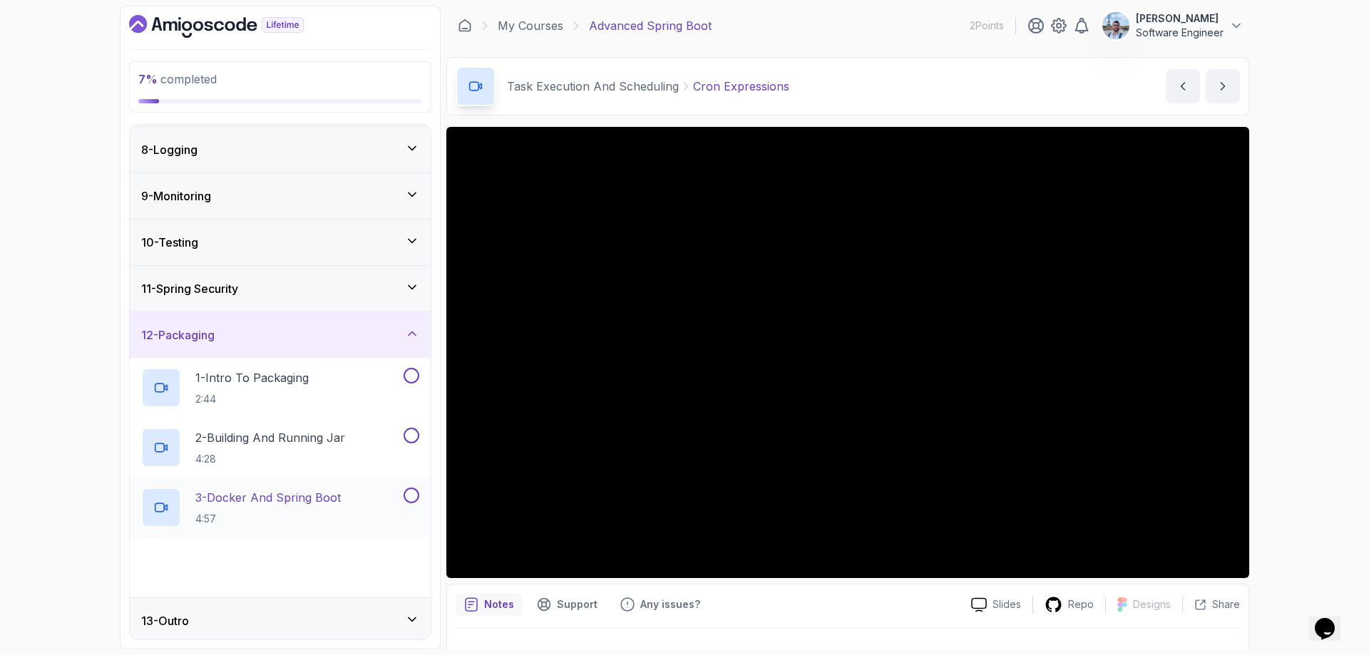
scroll to position [327, 0]
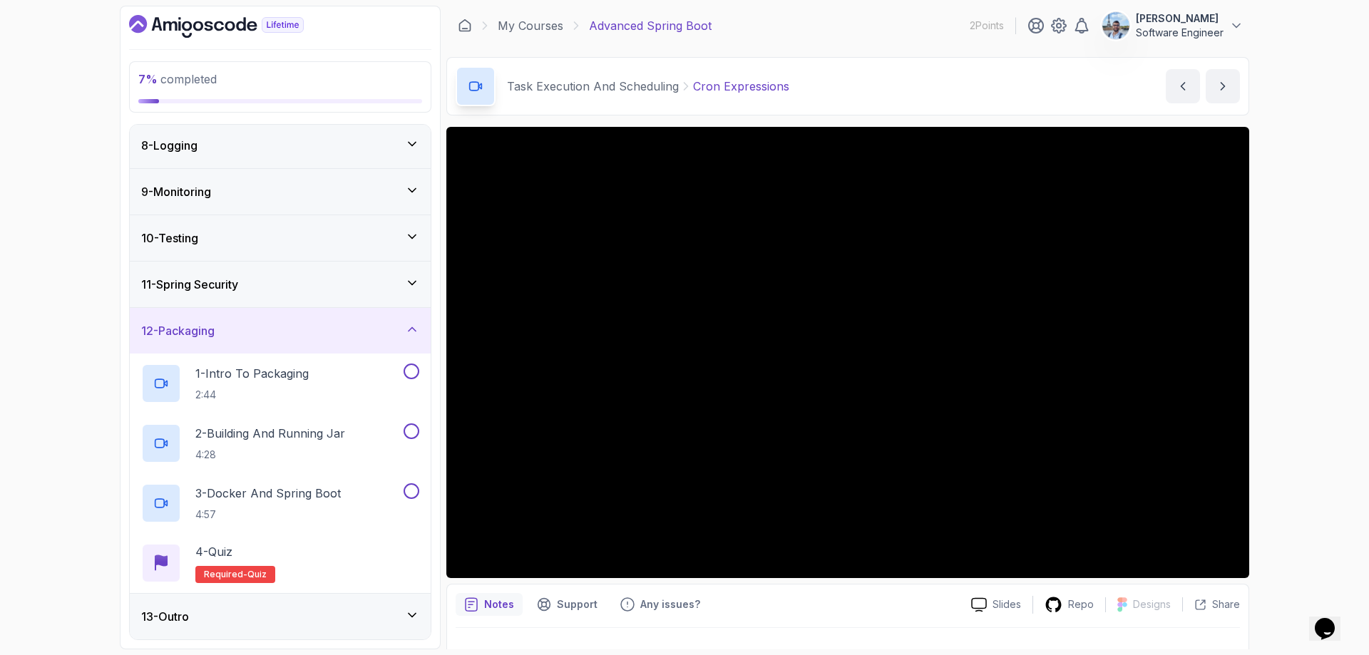
click at [309, 341] on div "12 - Packaging" at bounding box center [280, 331] width 301 height 46
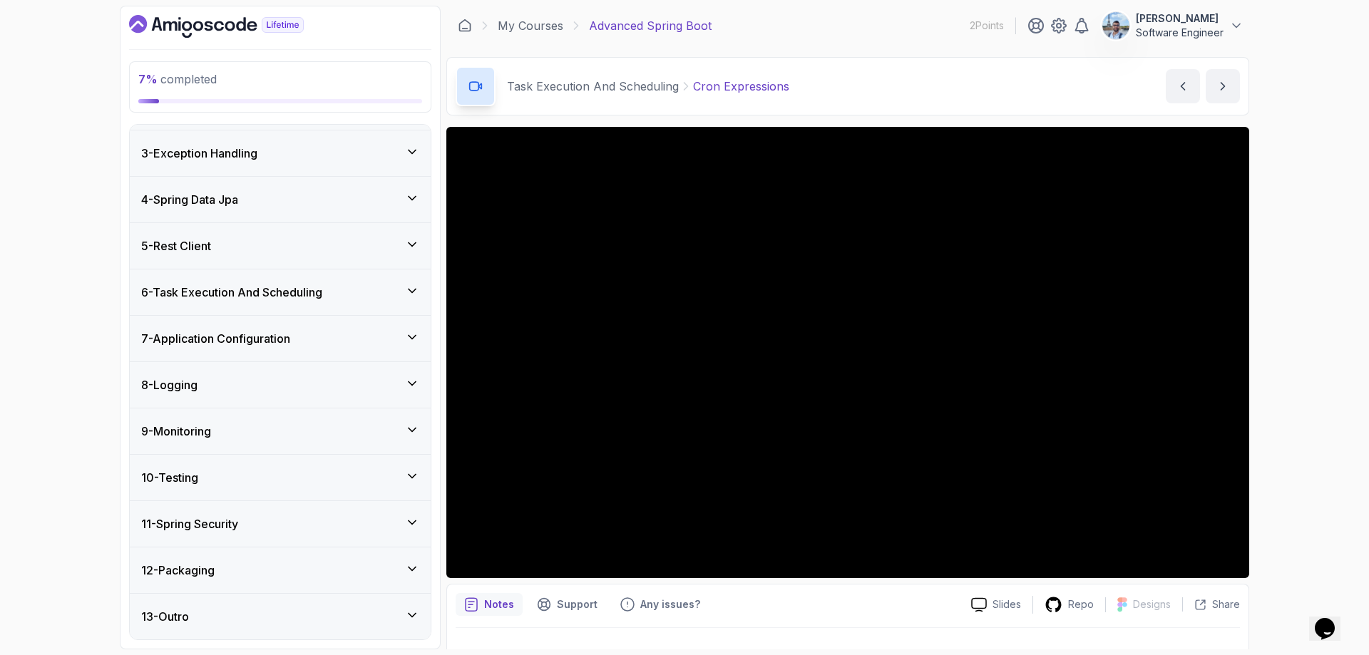
scroll to position [87, 0]
click at [257, 617] on div "13 - Outro" at bounding box center [280, 616] width 278 height 17
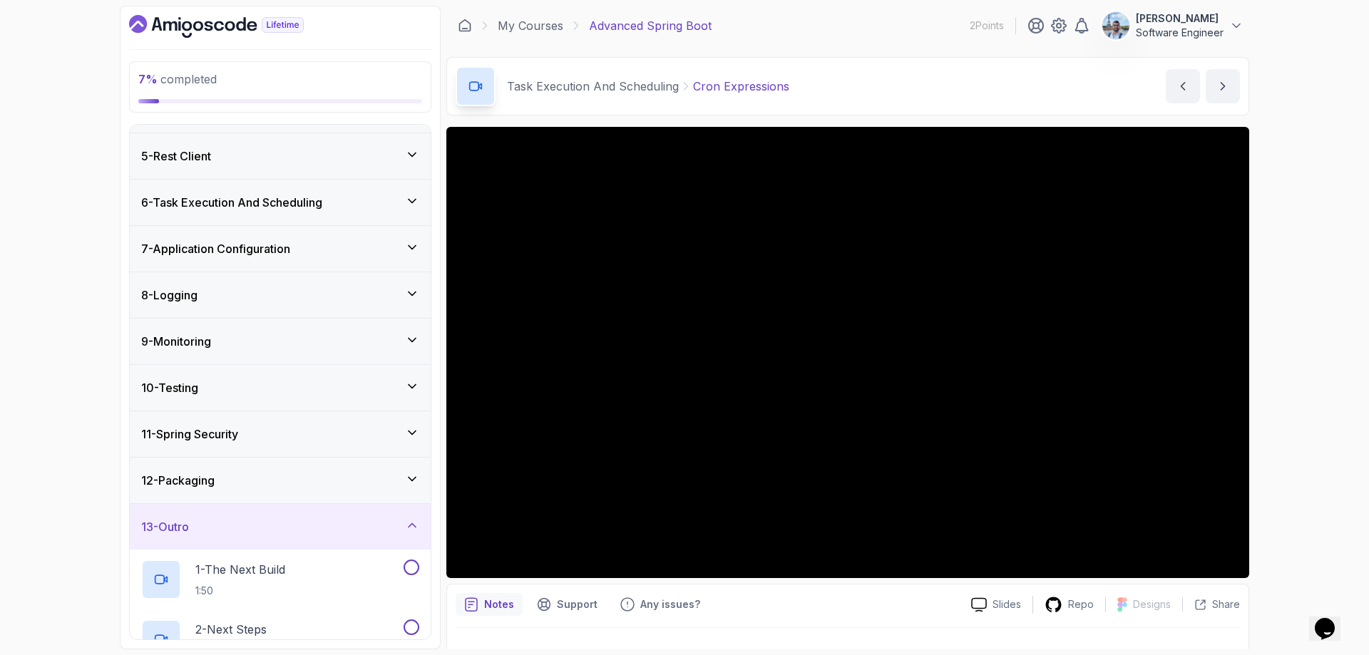
scroll to position [327, 0]
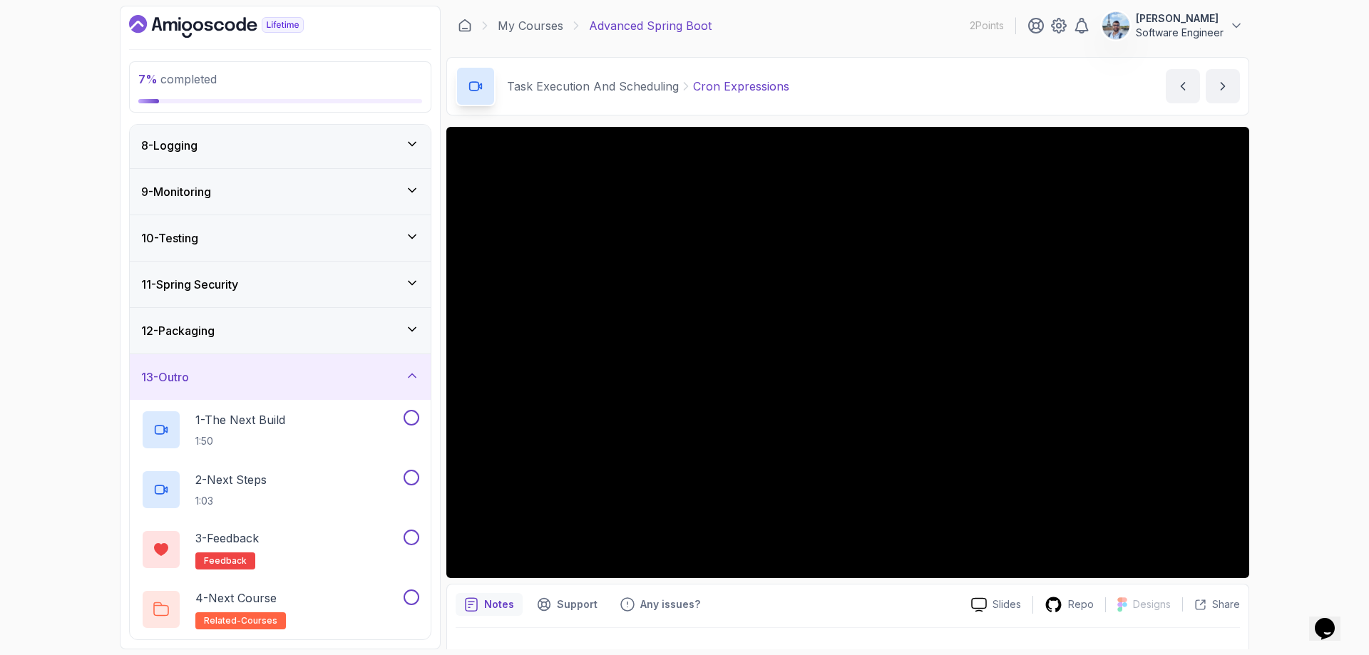
click at [312, 380] on div "13 - Outro" at bounding box center [280, 377] width 278 height 17
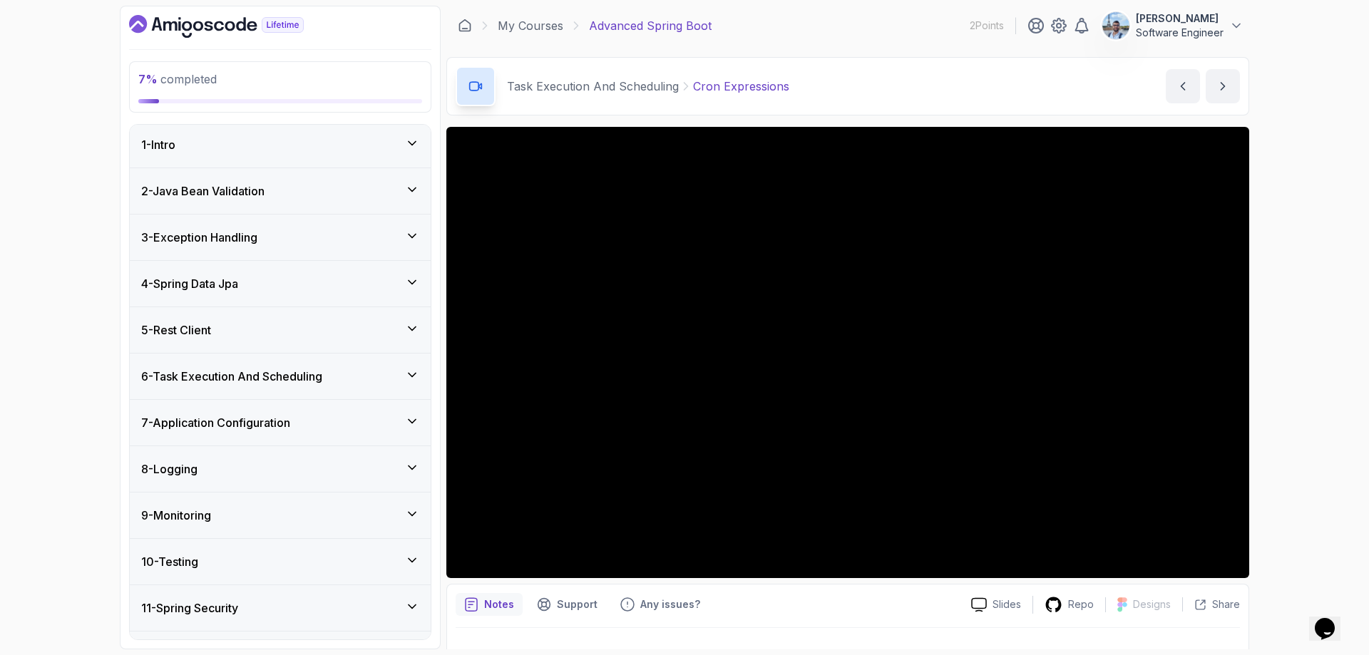
scroll to position [0, 0]
click at [265, 192] on h3 "2 - Java Bean Validation" at bounding box center [202, 193] width 123 height 17
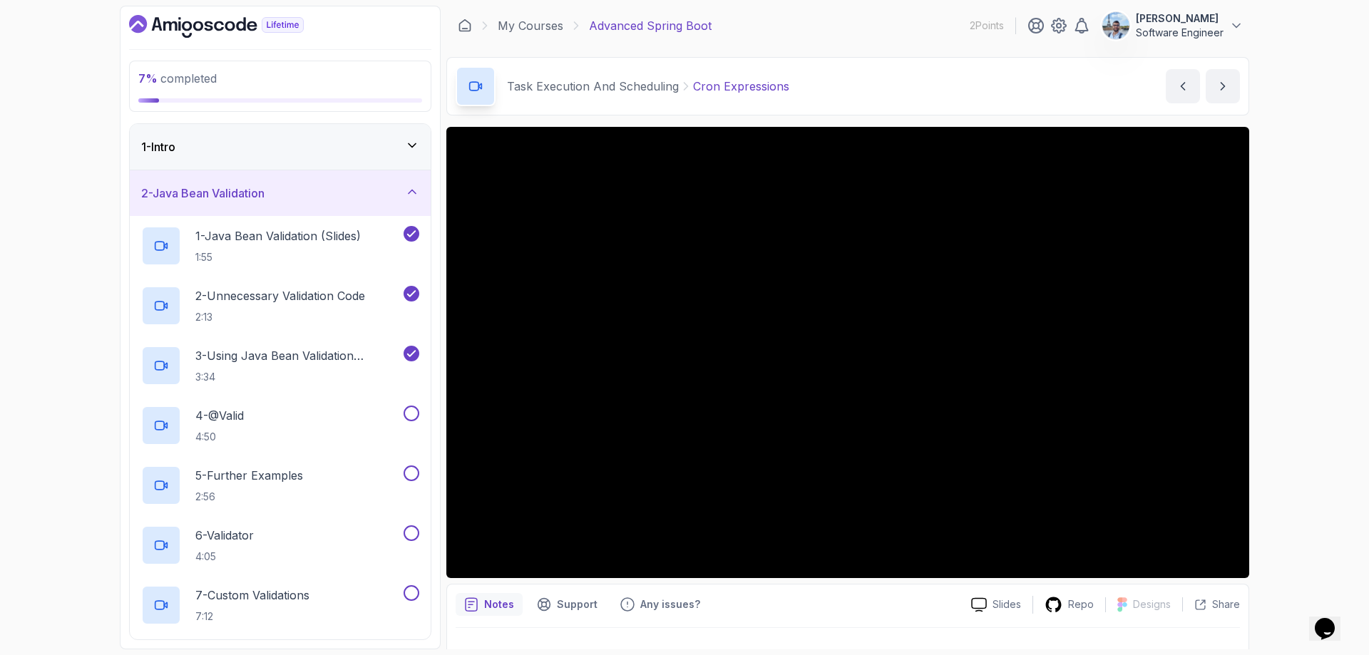
click at [277, 148] on div "1 - Intro" at bounding box center [280, 146] width 278 height 17
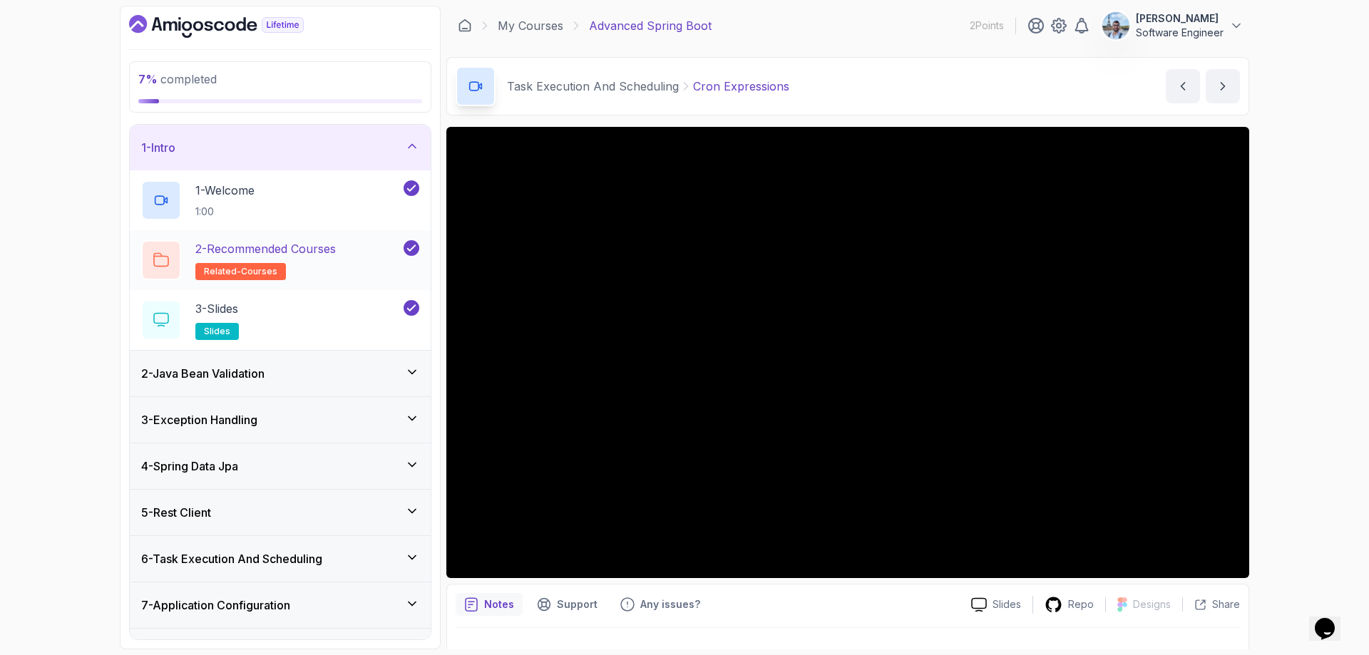
click at [299, 261] on h2 "2 - Recommended Courses related-courses" at bounding box center [265, 260] width 140 height 40
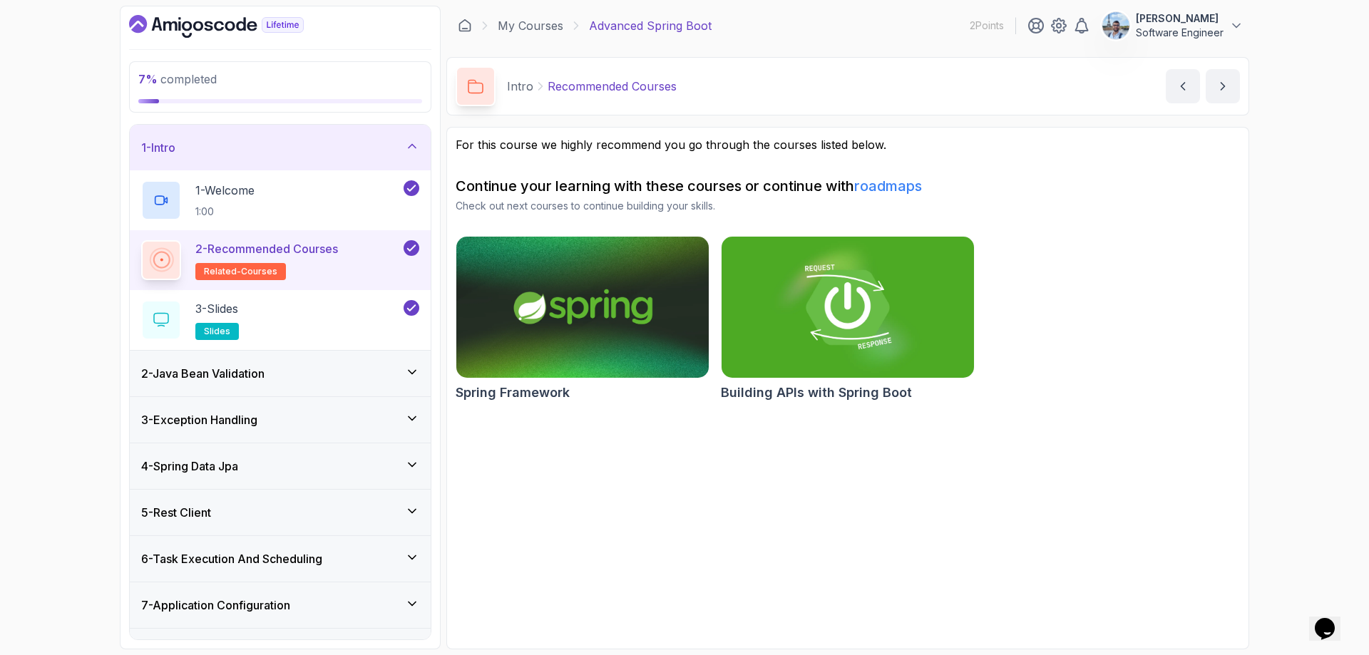
click at [541, 289] on img at bounding box center [582, 307] width 265 height 148
click at [406, 150] on icon at bounding box center [412, 146] width 14 height 14
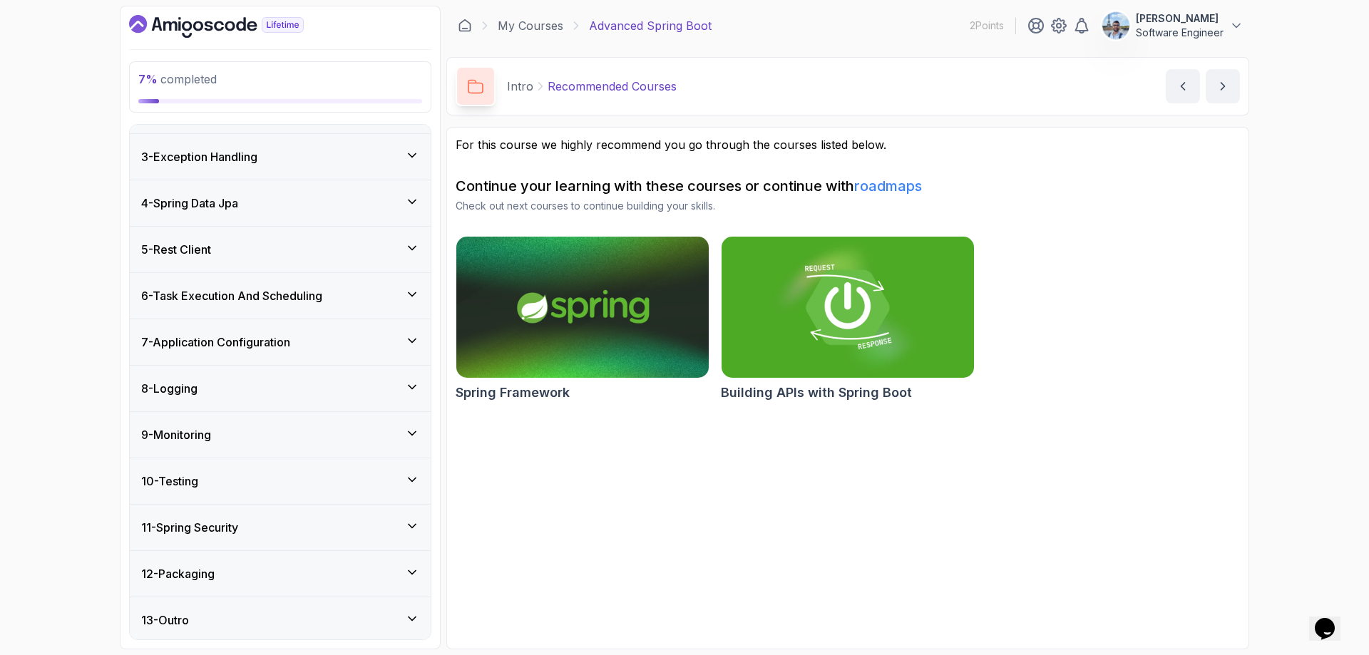
scroll to position [87, 0]
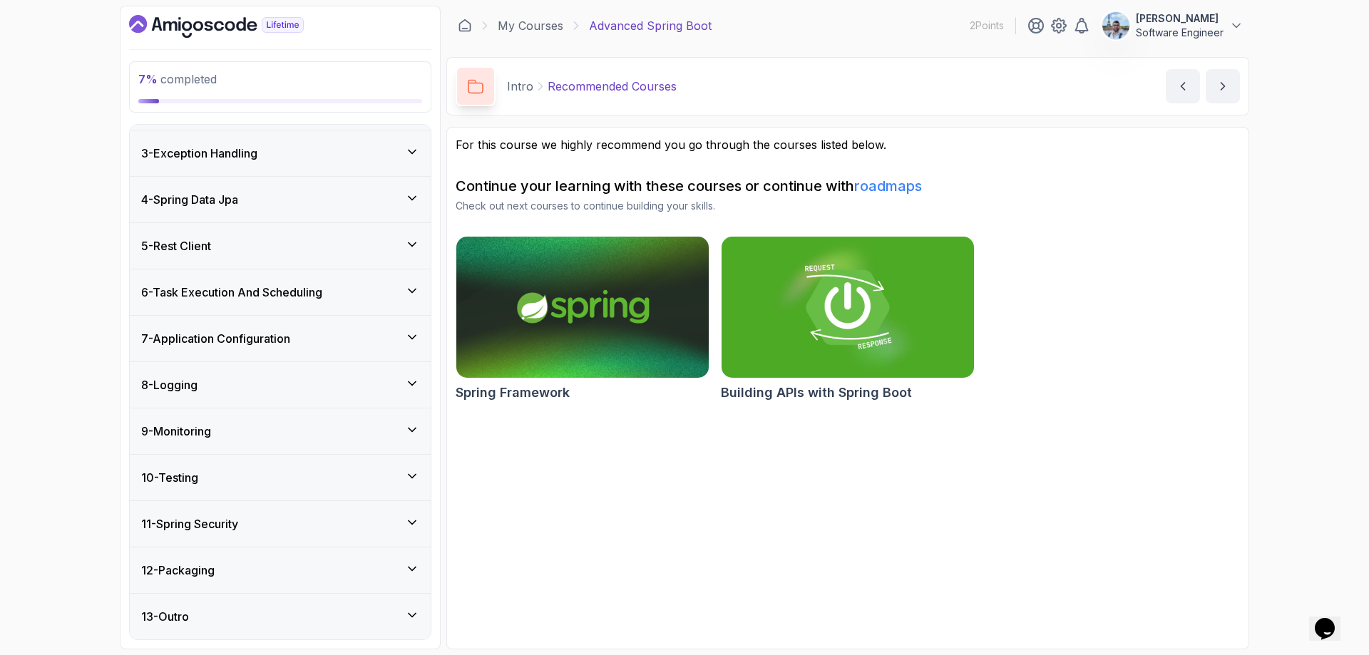
click at [281, 371] on div "8 - Logging" at bounding box center [280, 385] width 301 height 46
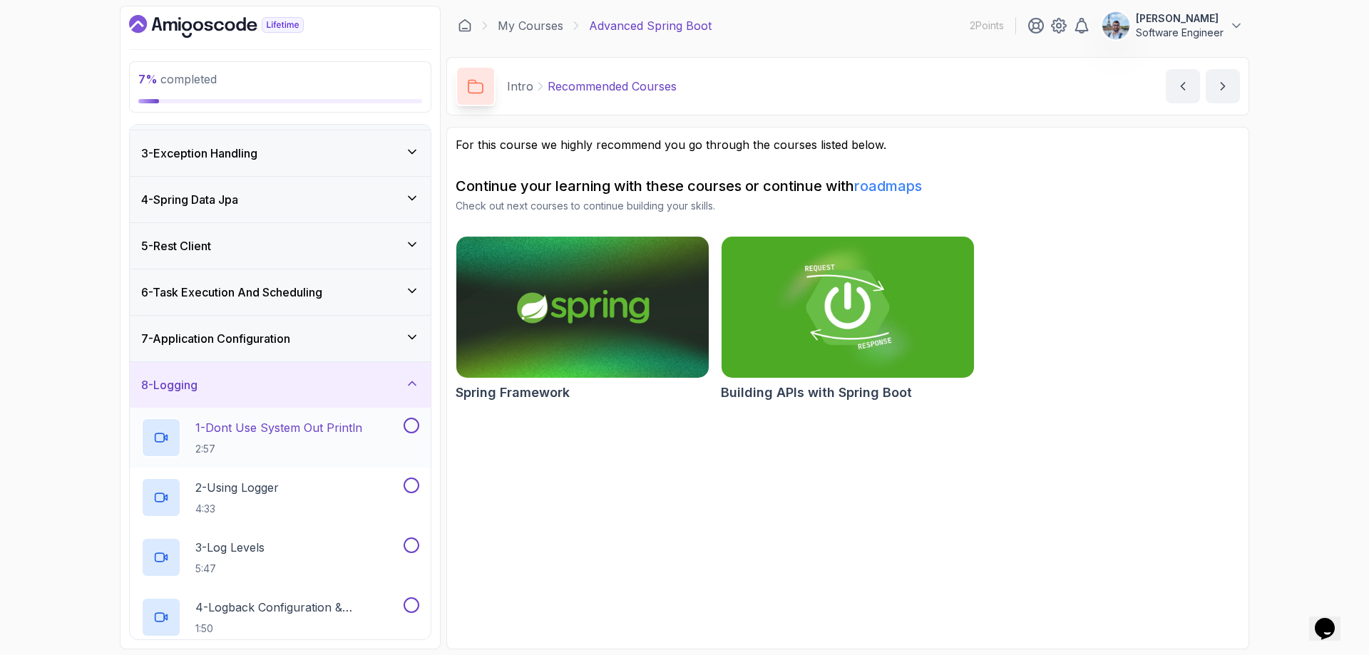
click at [298, 437] on h2 "1 - Dont Use System Out Println 2:57" at bounding box center [278, 437] width 167 height 37
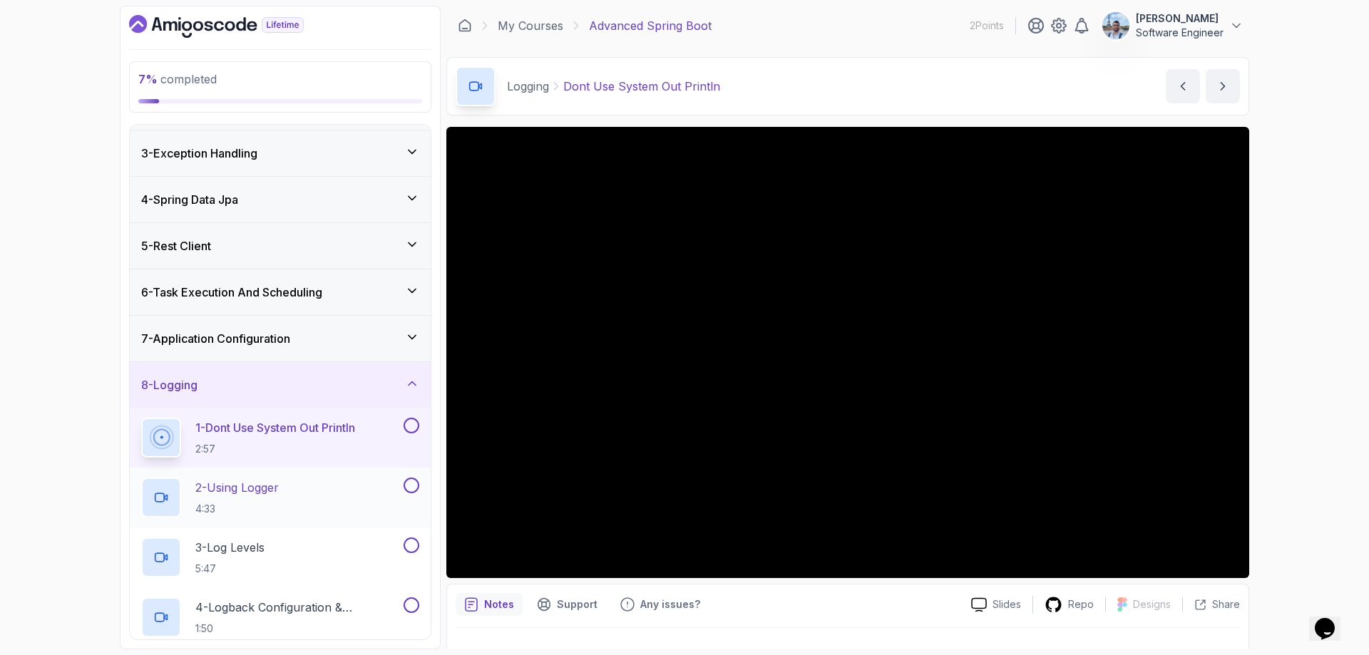
click at [269, 488] on p "2 - Using Logger" at bounding box center [236, 487] width 83 height 17
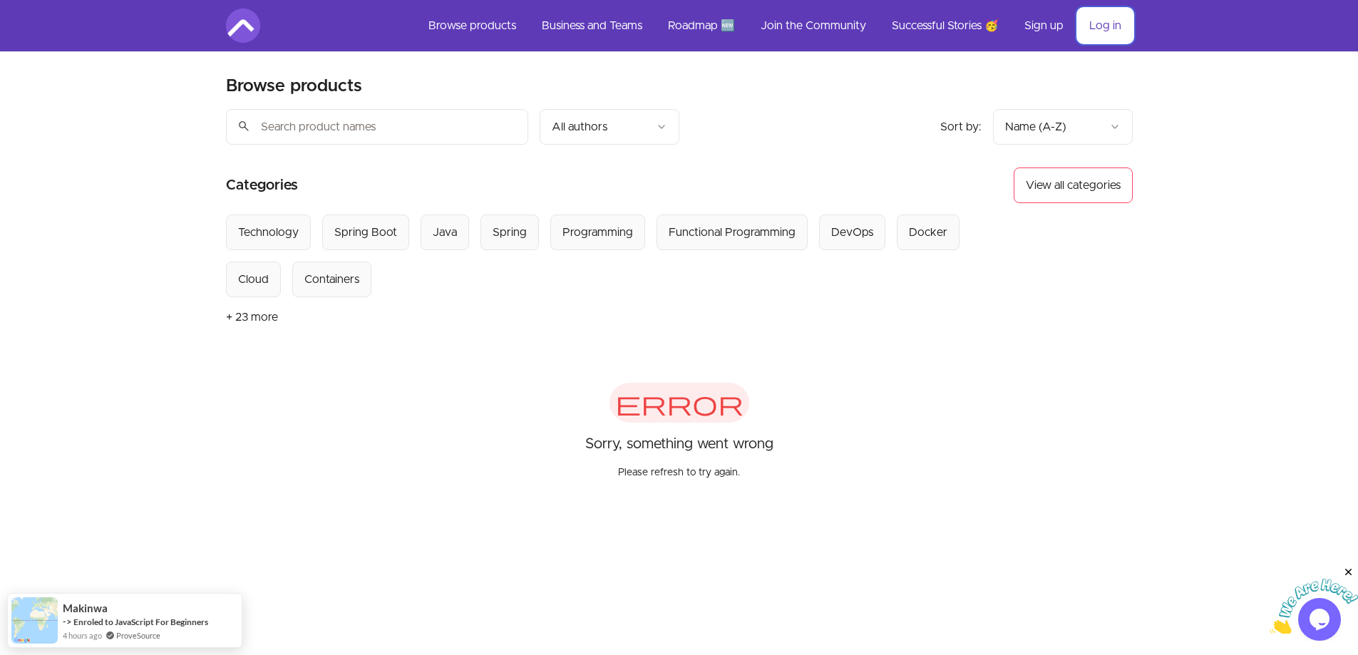
click at [1105, 31] on link "Log in" at bounding box center [1105, 26] width 55 height 34
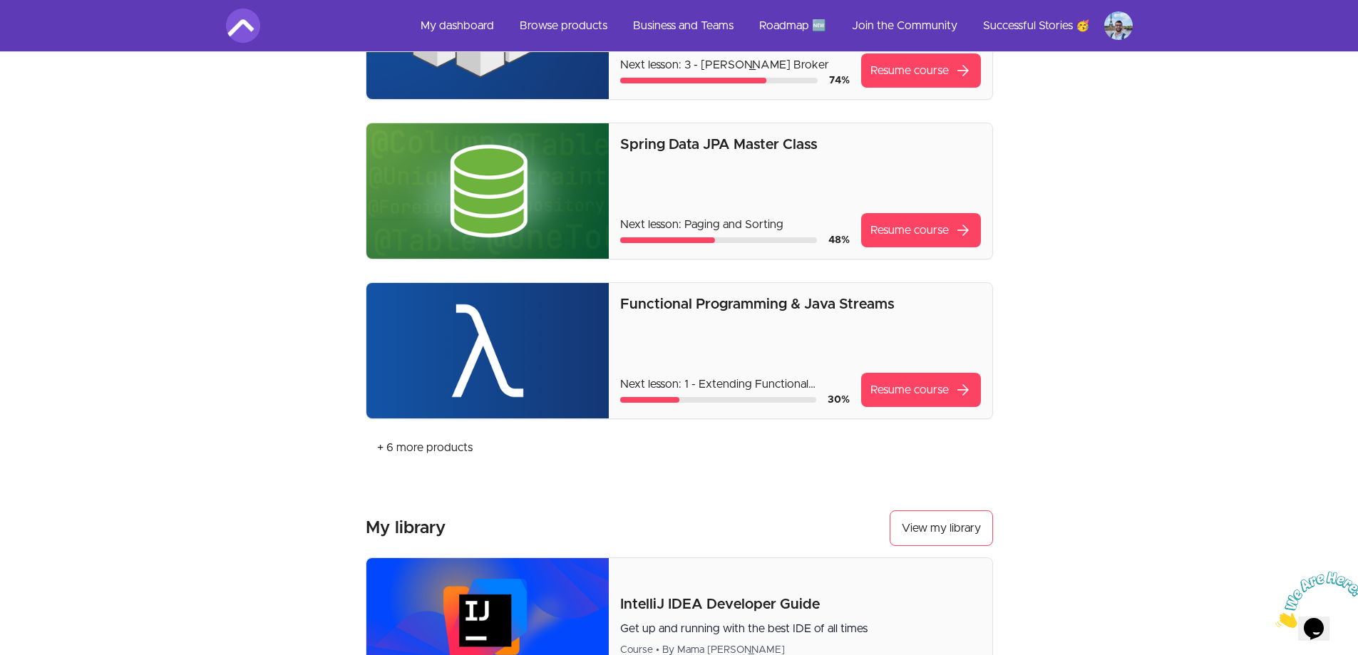
scroll to position [476, 0]
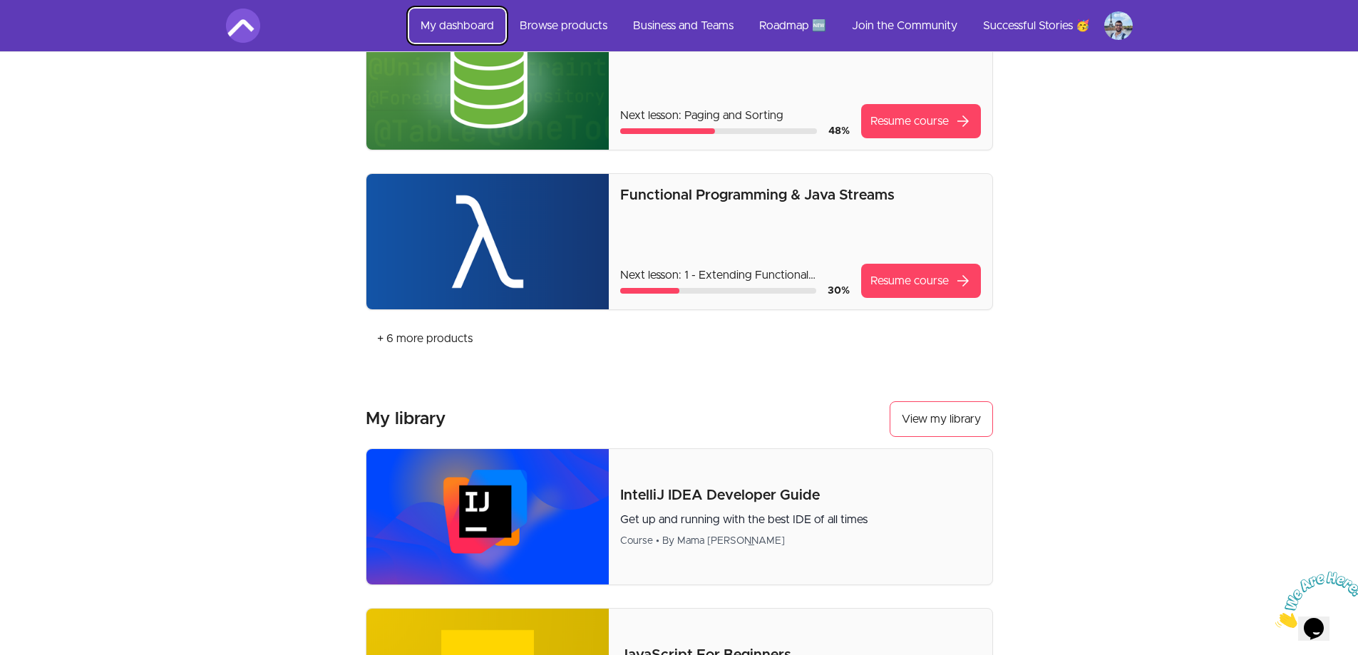
click at [451, 21] on link "My dashboard" at bounding box center [457, 26] width 96 height 34
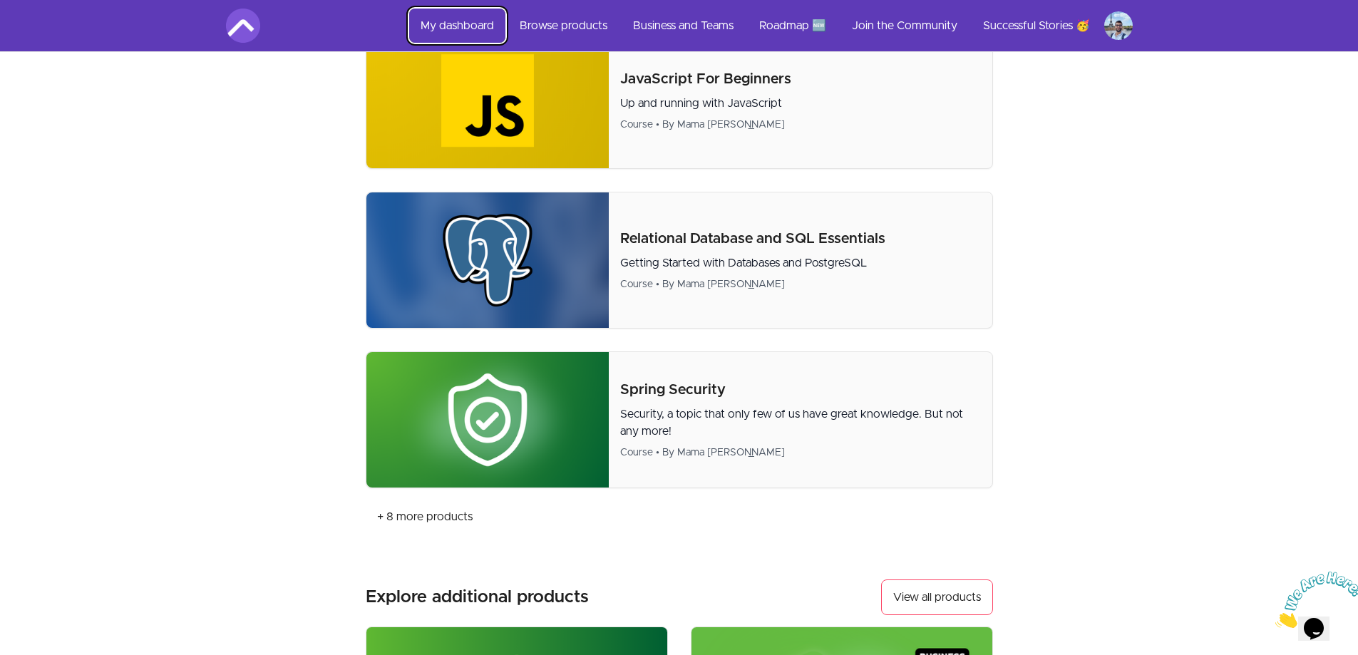
scroll to position [1049, 0]
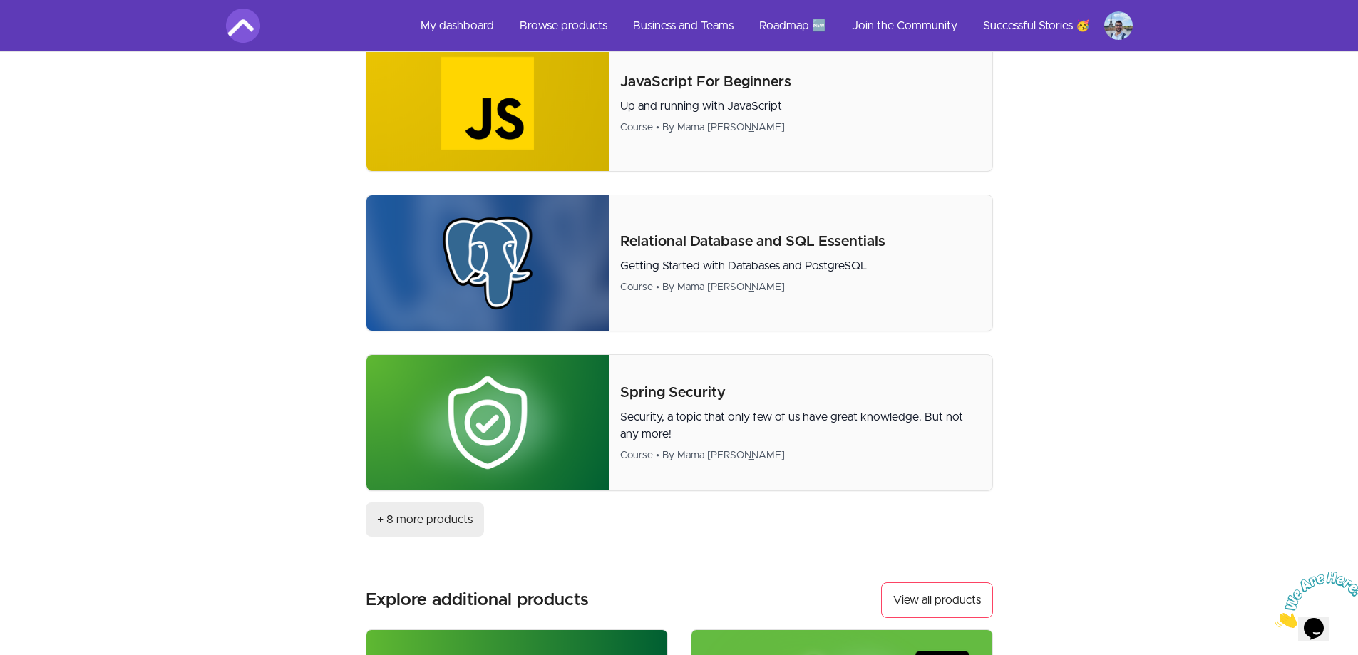
click at [451, 523] on button "+ 8 more products" at bounding box center [425, 520] width 118 height 34
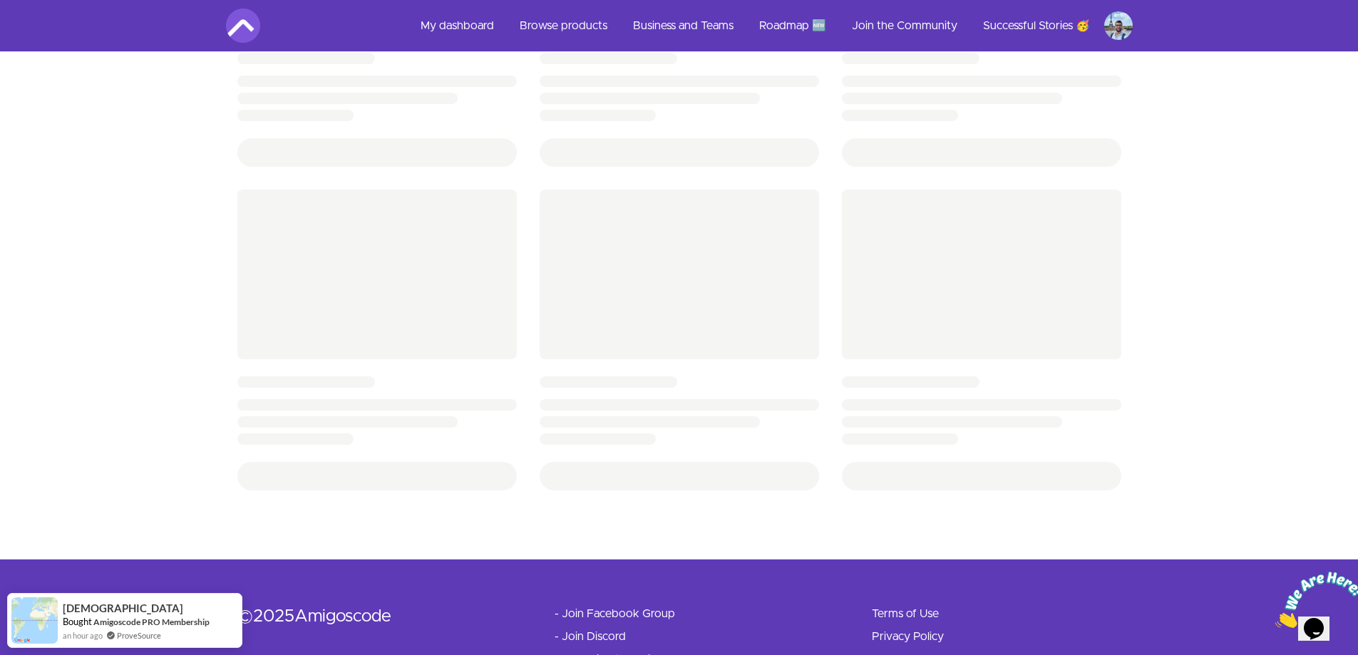
scroll to position [553, 0]
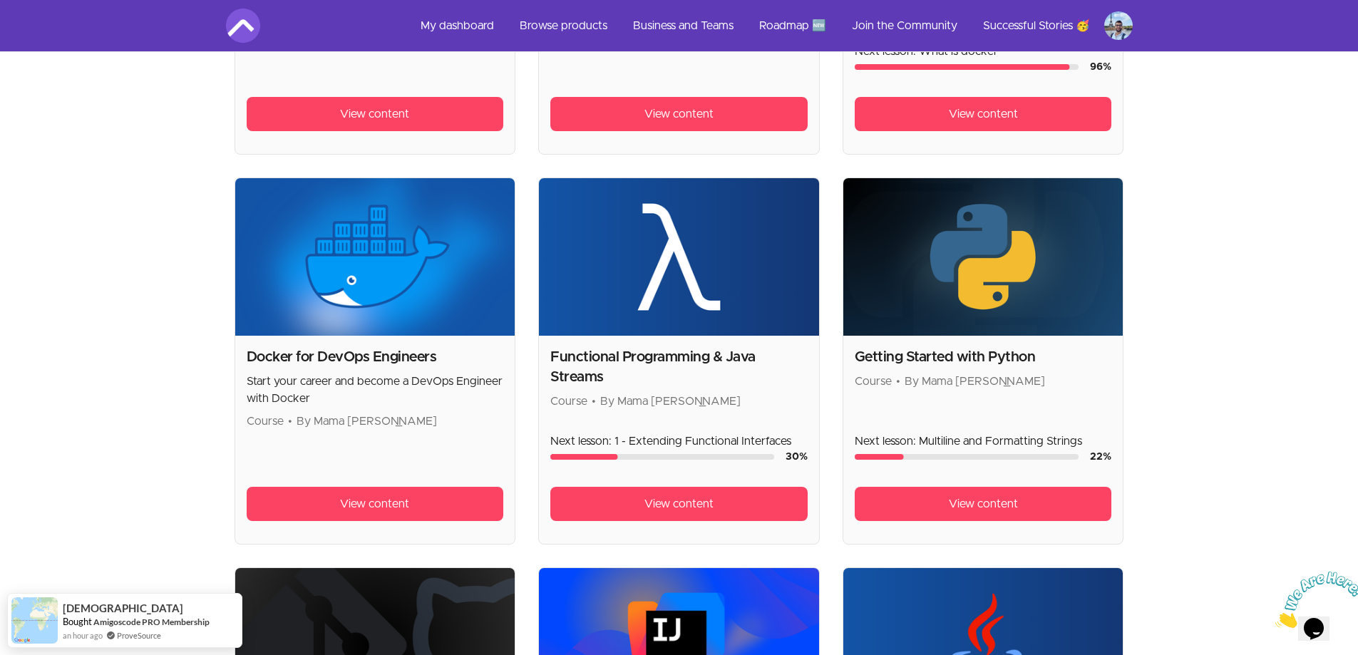
click at [1275, 618] on icon "Close" at bounding box center [1275, 624] width 0 height 12
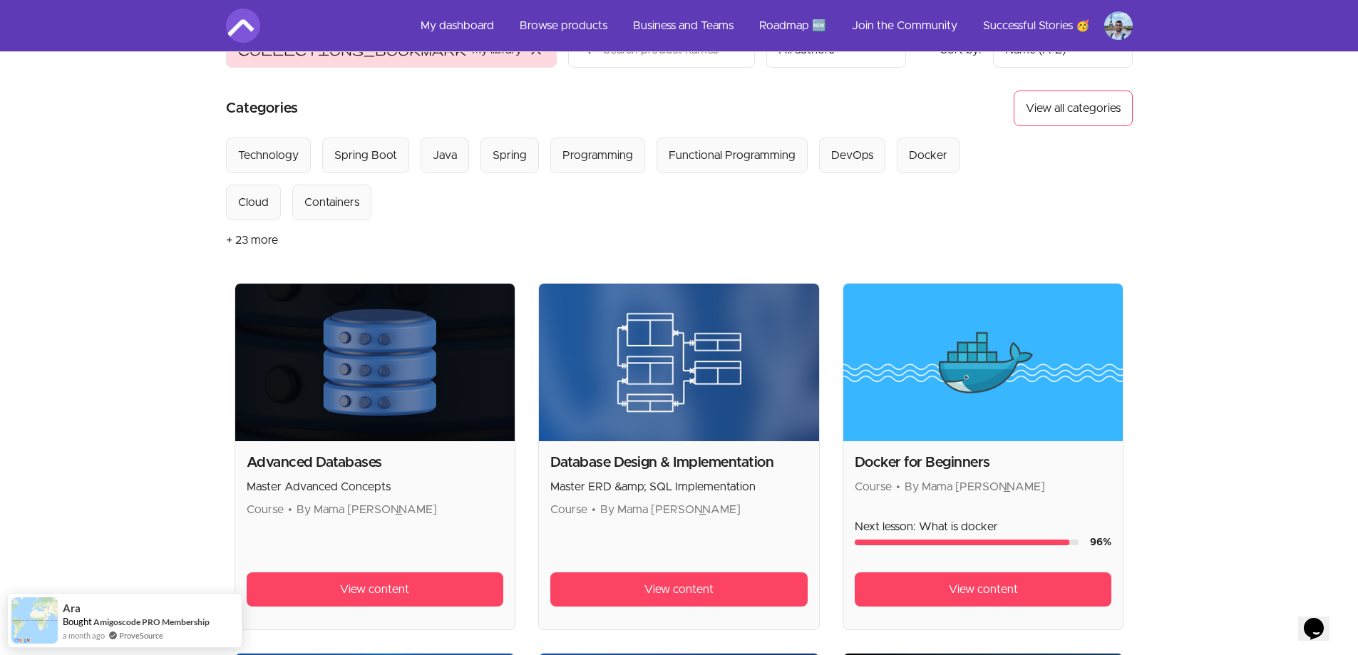
scroll to position [76, 0]
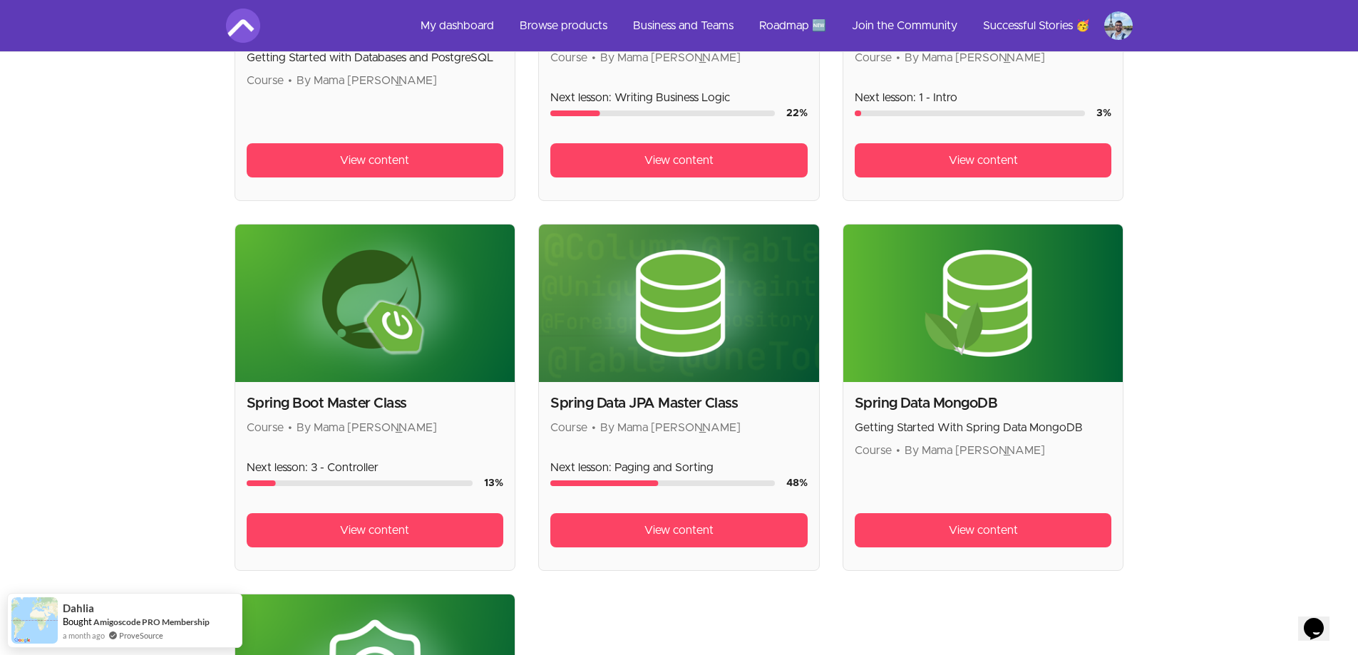
scroll to position [2518, 0]
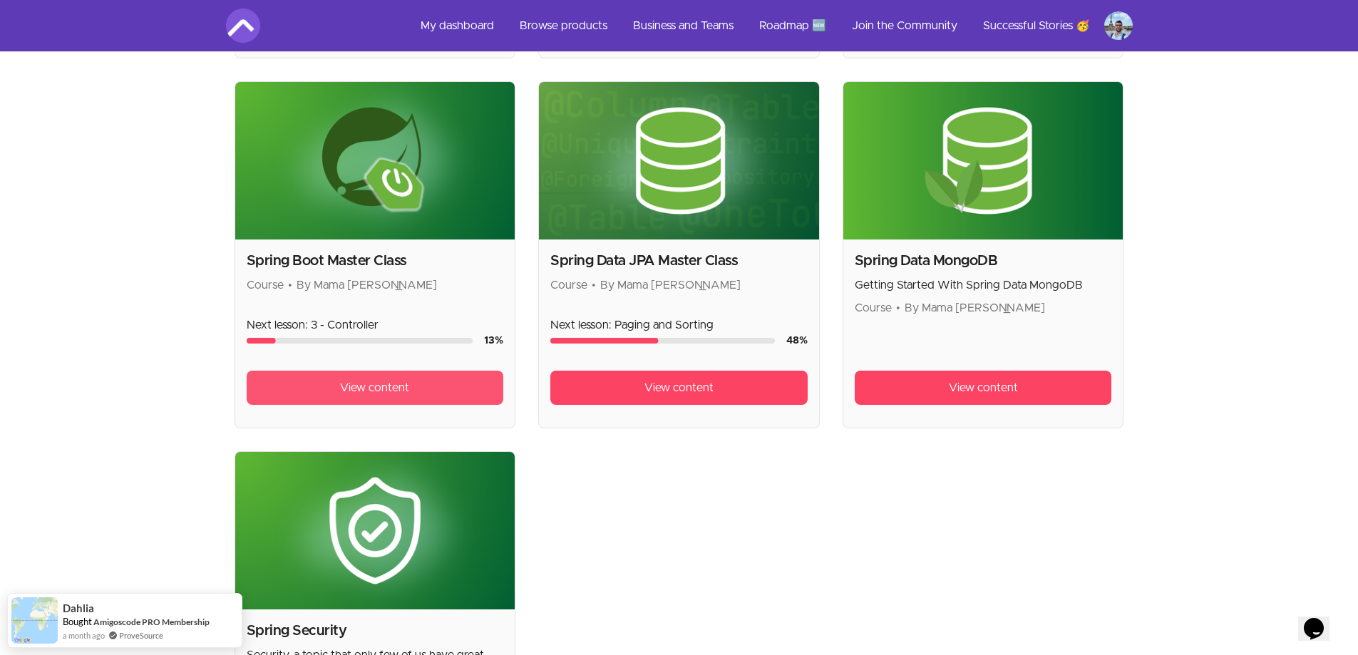
click at [389, 394] on span "View content" at bounding box center [374, 387] width 69 height 17
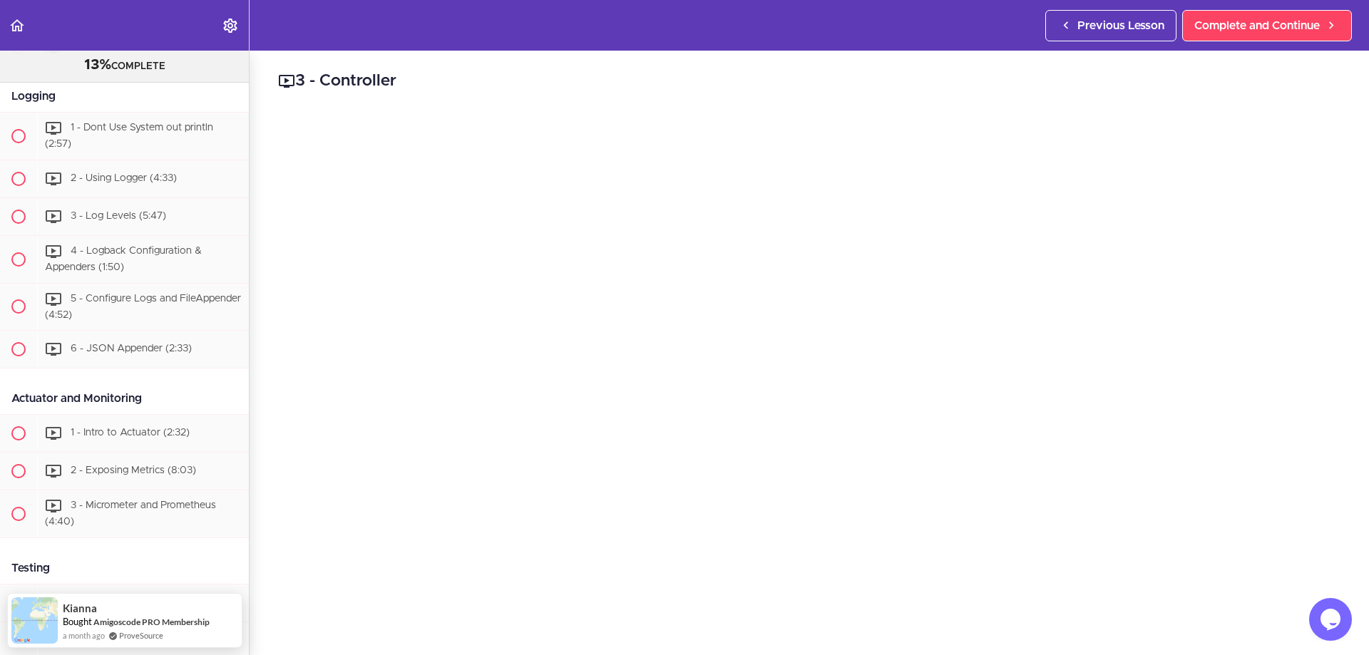
scroll to position [5615, 0]
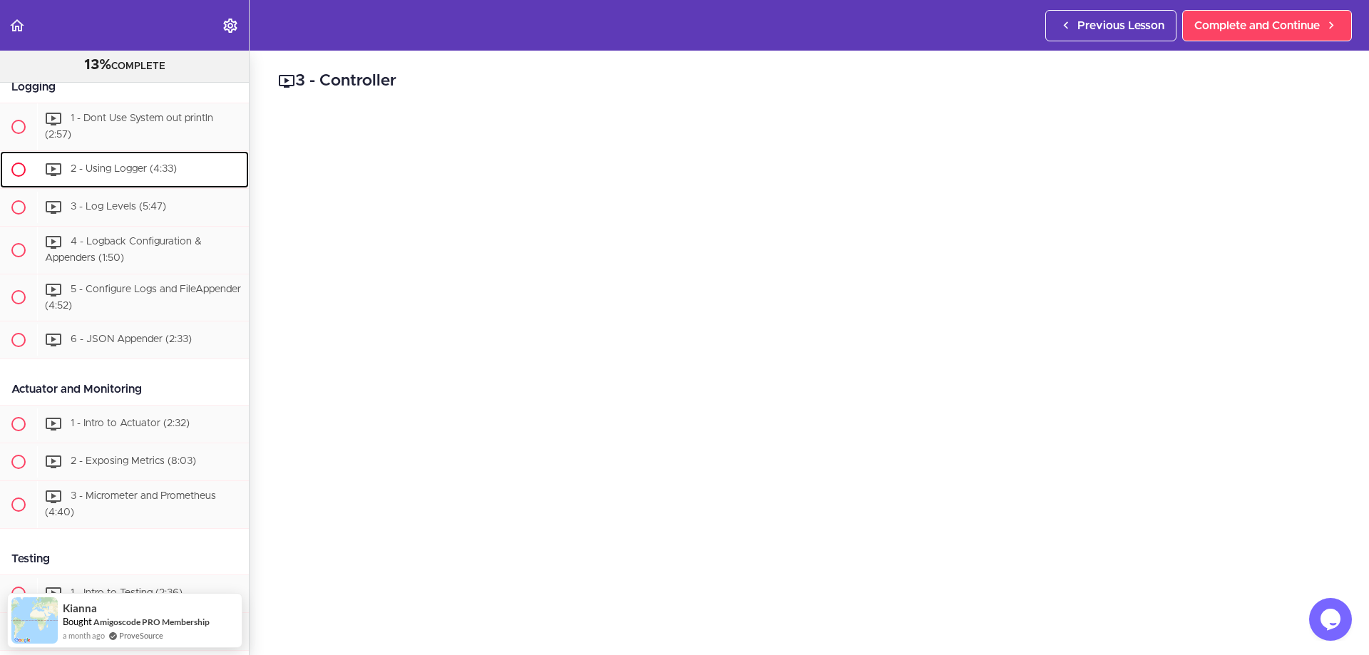
click at [155, 174] on span "2 - Using Logger (4:33)" at bounding box center [124, 169] width 106 height 10
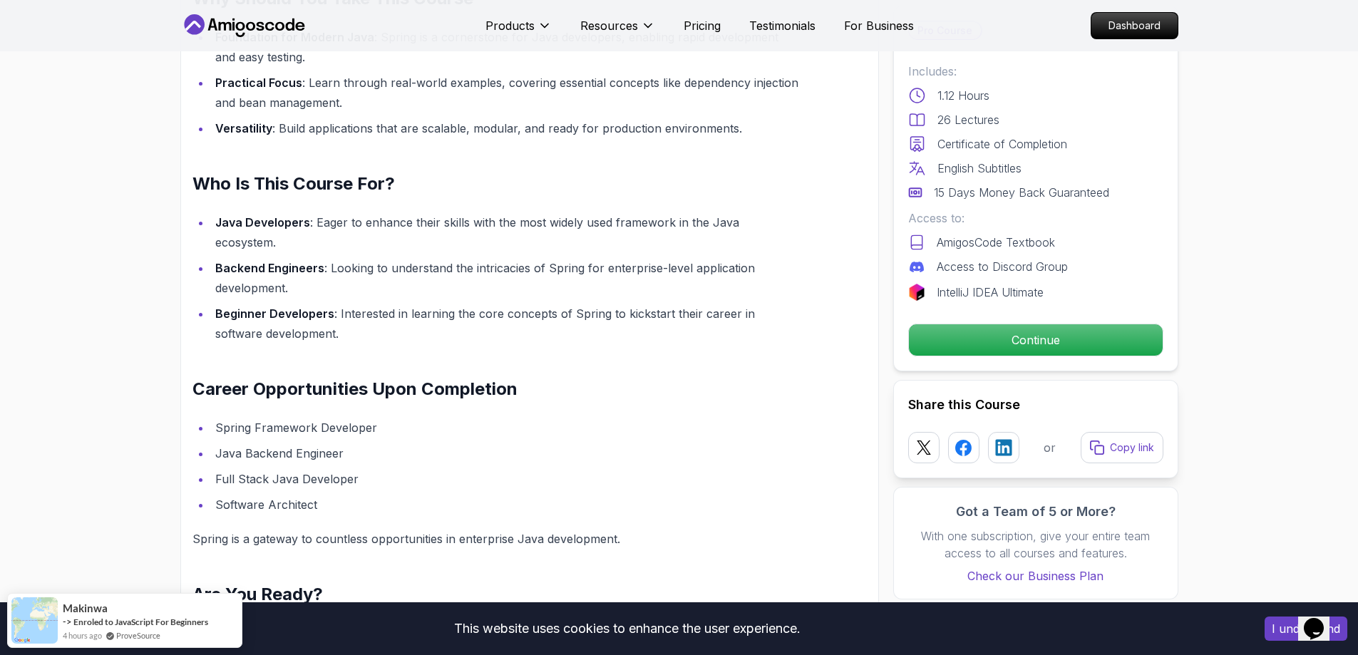
scroll to position [1497, 0]
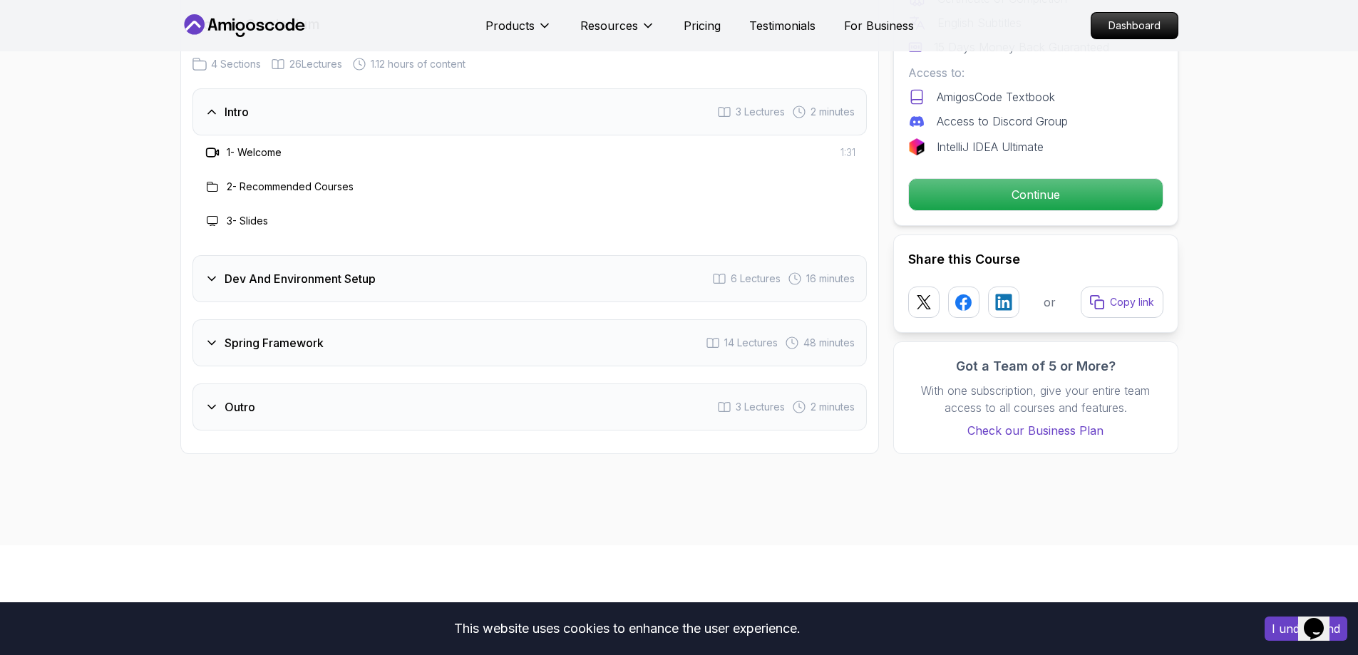
scroll to position [1854, 0]
click at [349, 272] on h3 "Dev And Environment Setup" at bounding box center [300, 280] width 151 height 17
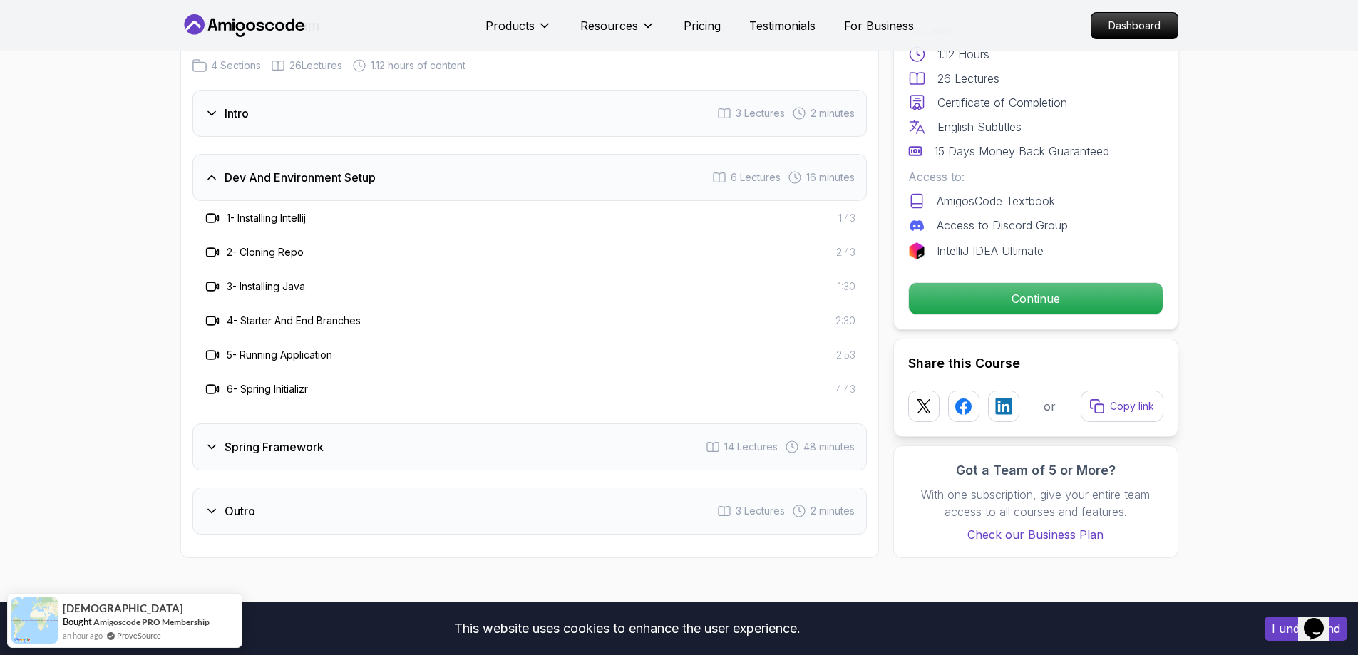
click at [350, 408] on div "Intro 3 Lectures 2 minutes Dev And Environment Setup 6 Lectures 16 minutes 1 - …" at bounding box center [529, 312] width 674 height 445
click at [366, 423] on div "Spring Framework 14 Lectures 48 minutes" at bounding box center [529, 446] width 674 height 47
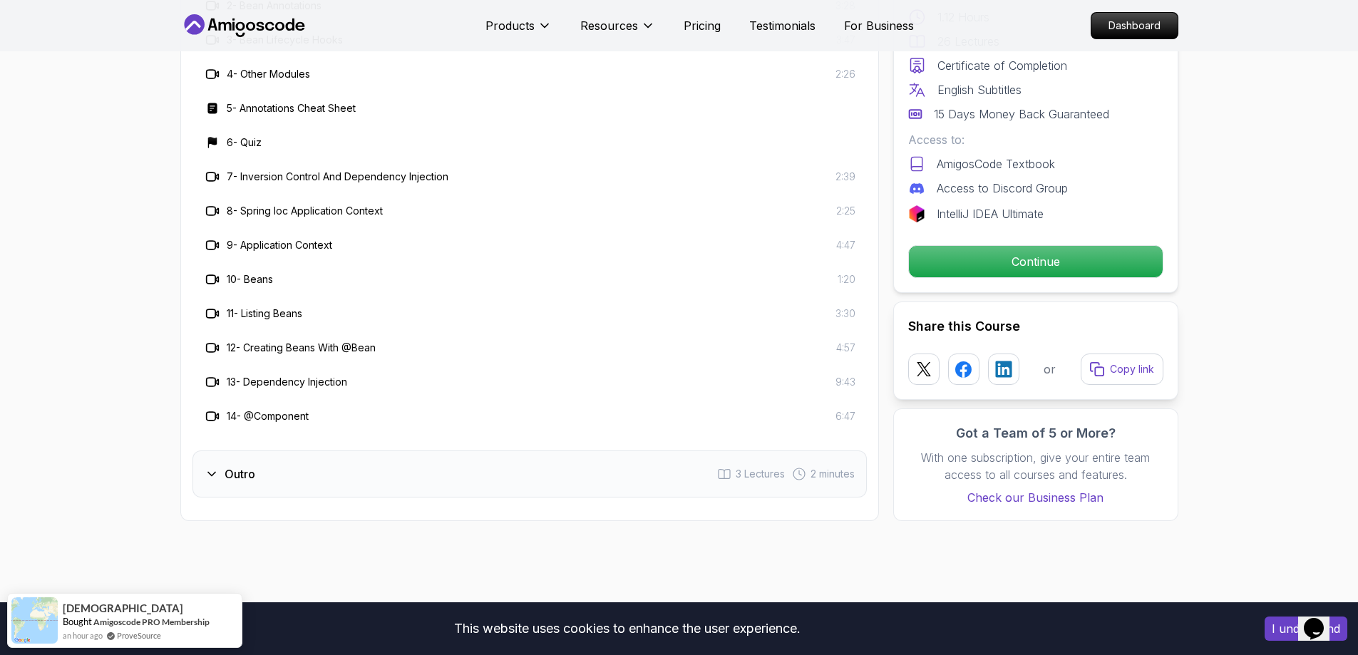
scroll to position [2210, 0]
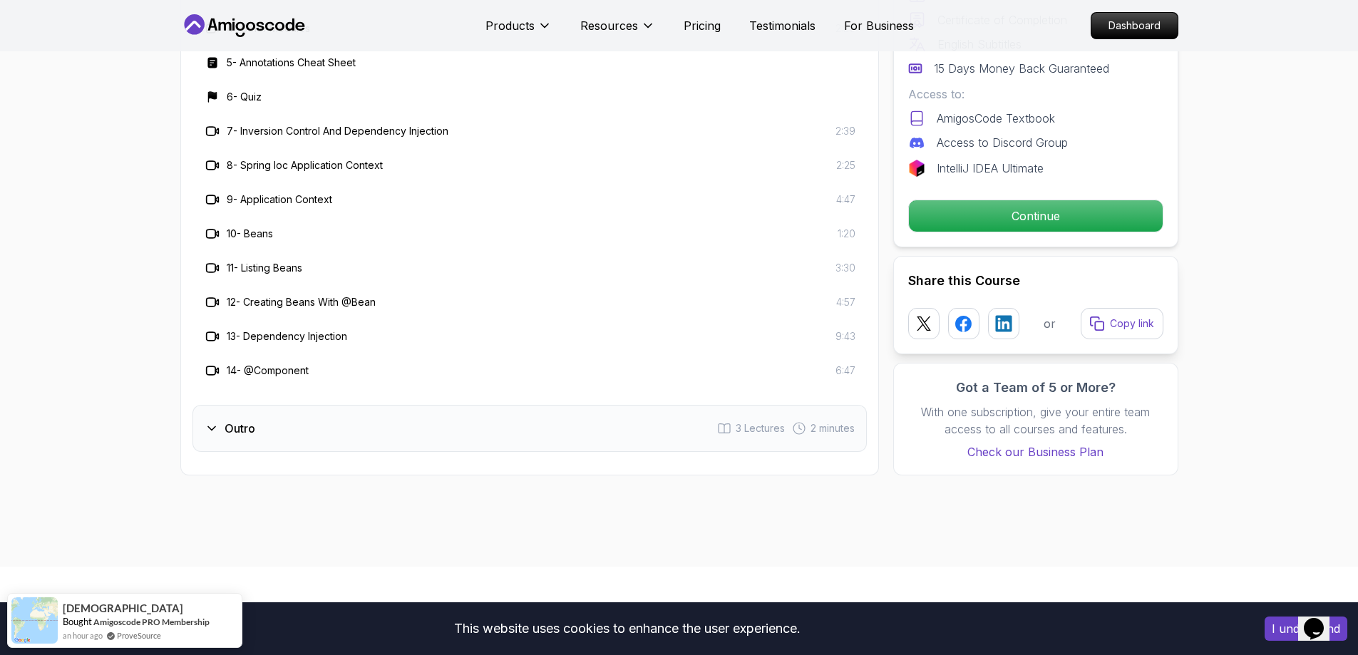
click at [333, 407] on div "Outro 3 Lectures 2 minutes" at bounding box center [529, 428] width 674 height 47
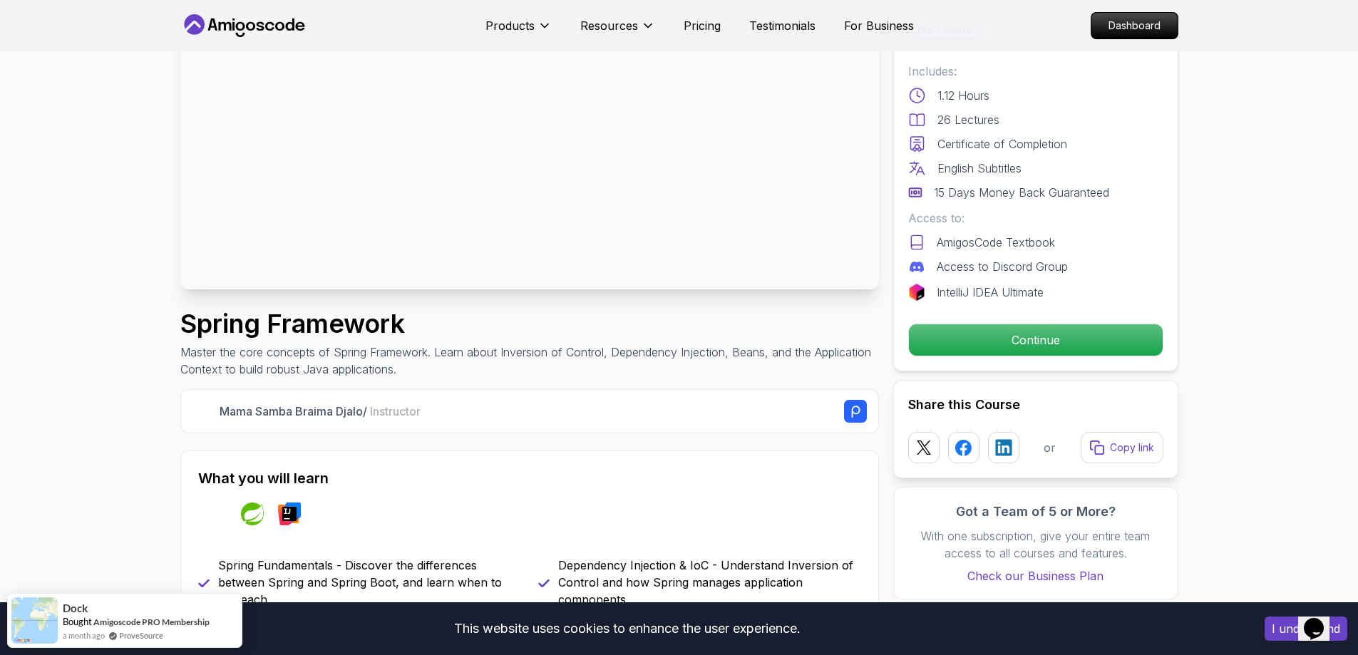
scroll to position [0, 0]
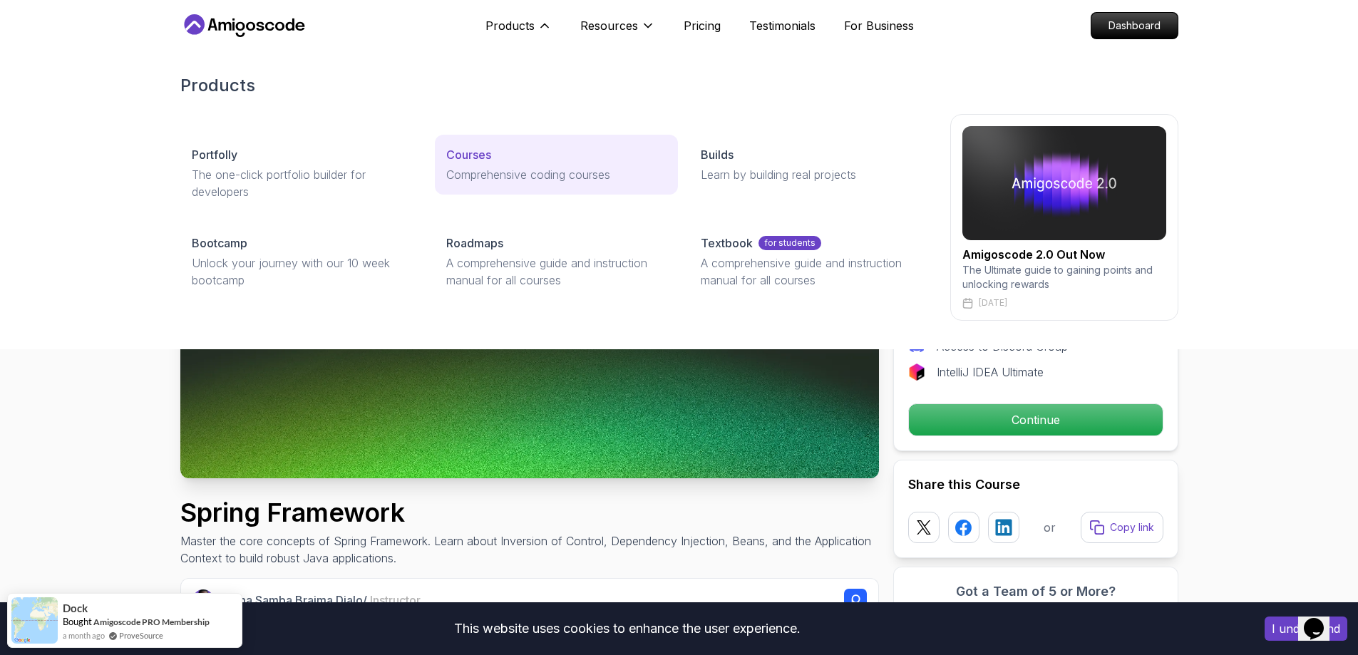
click at [526, 173] on p "Comprehensive coding courses" at bounding box center [556, 174] width 220 height 17
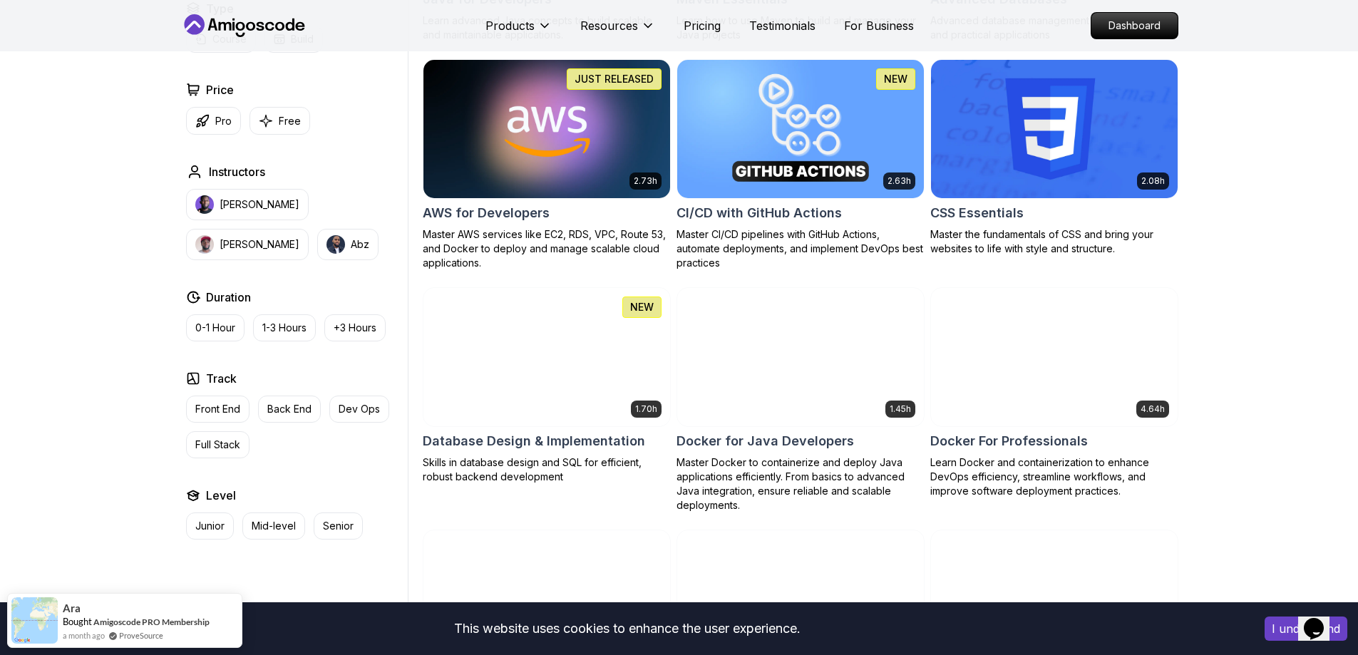
scroll to position [1574, 0]
